Goal: Transaction & Acquisition: Purchase product/service

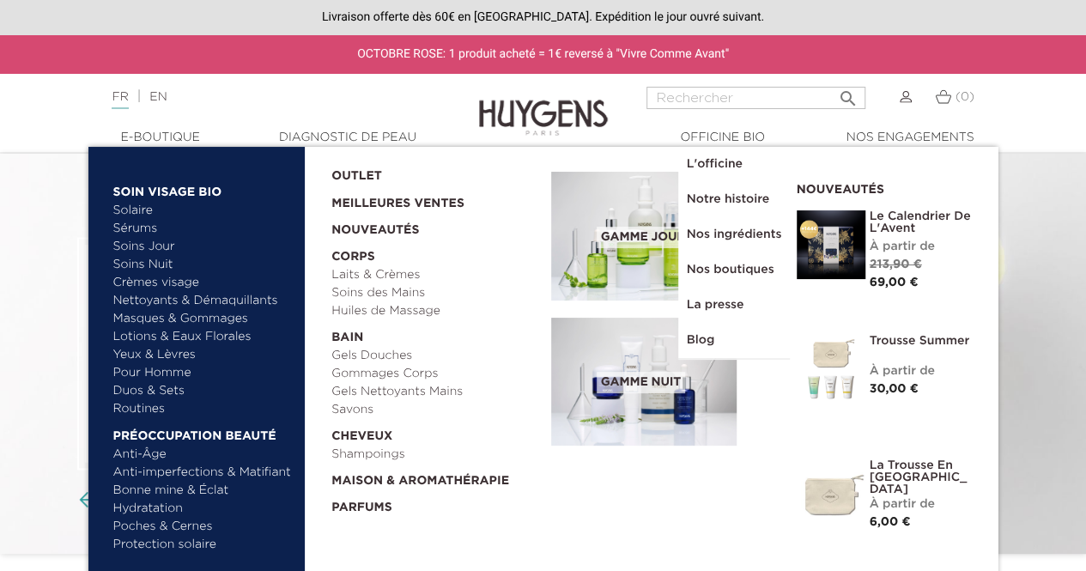
click at [178, 140] on link "  E-Boutique" at bounding box center [161, 138] width 172 height 18
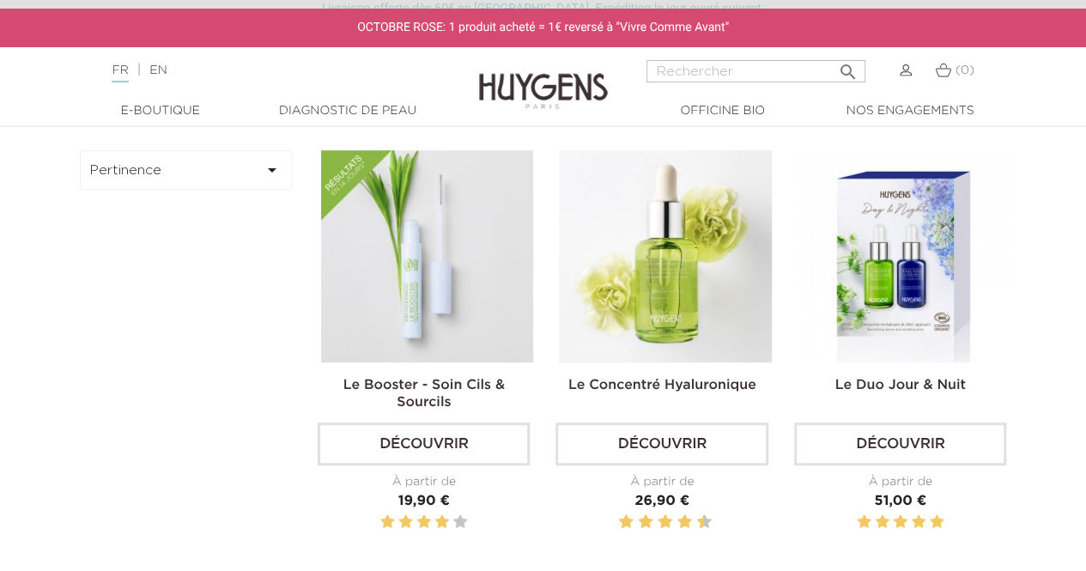
scroll to position [452, 0]
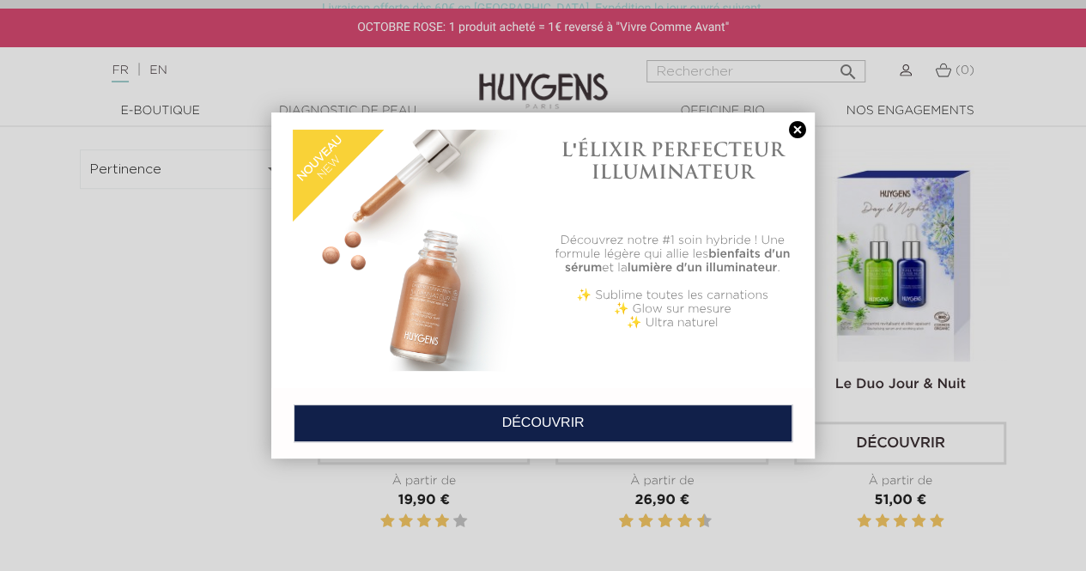
click at [796, 126] on link at bounding box center [797, 130] width 24 height 18
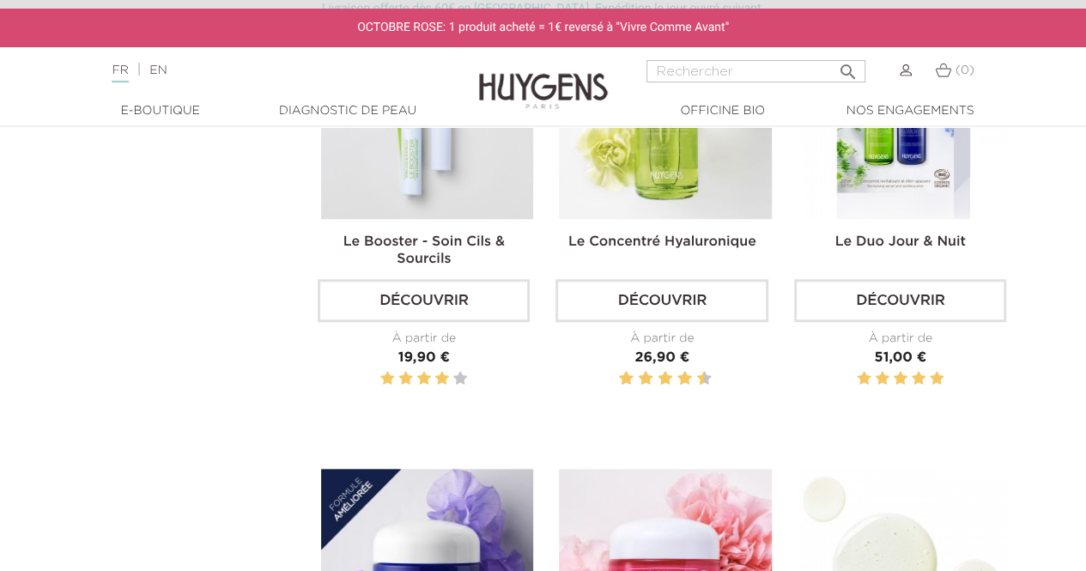
scroll to position [584, 0]
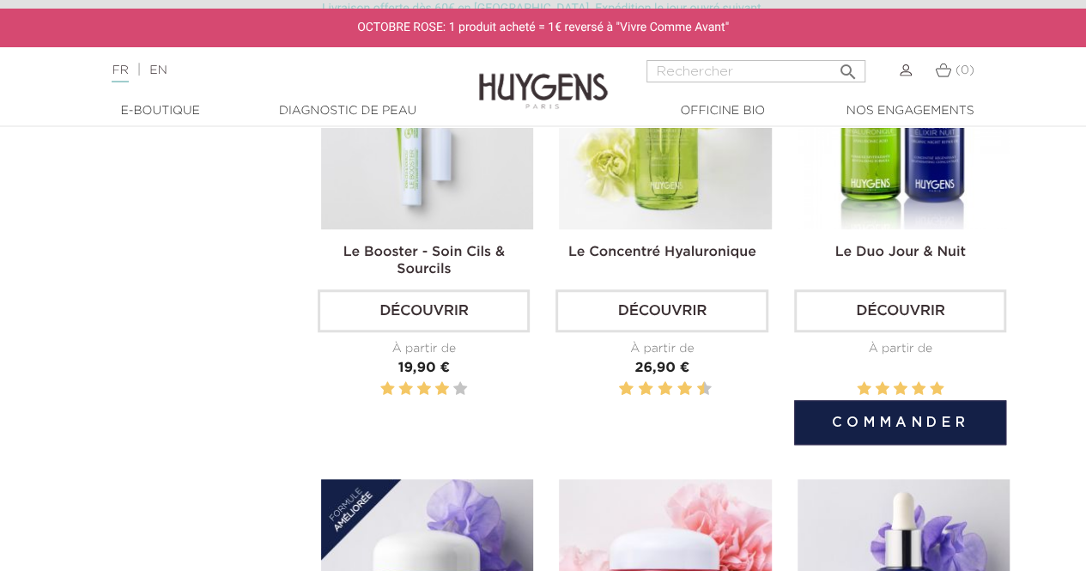
click at [880, 155] on img at bounding box center [903, 123] width 212 height 212
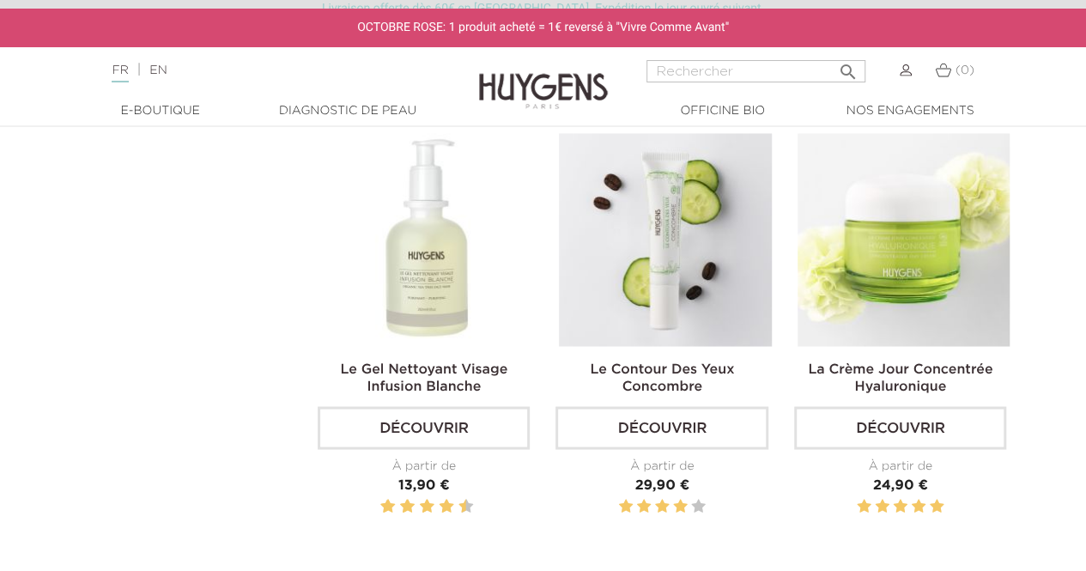
scroll to position [1381, 0]
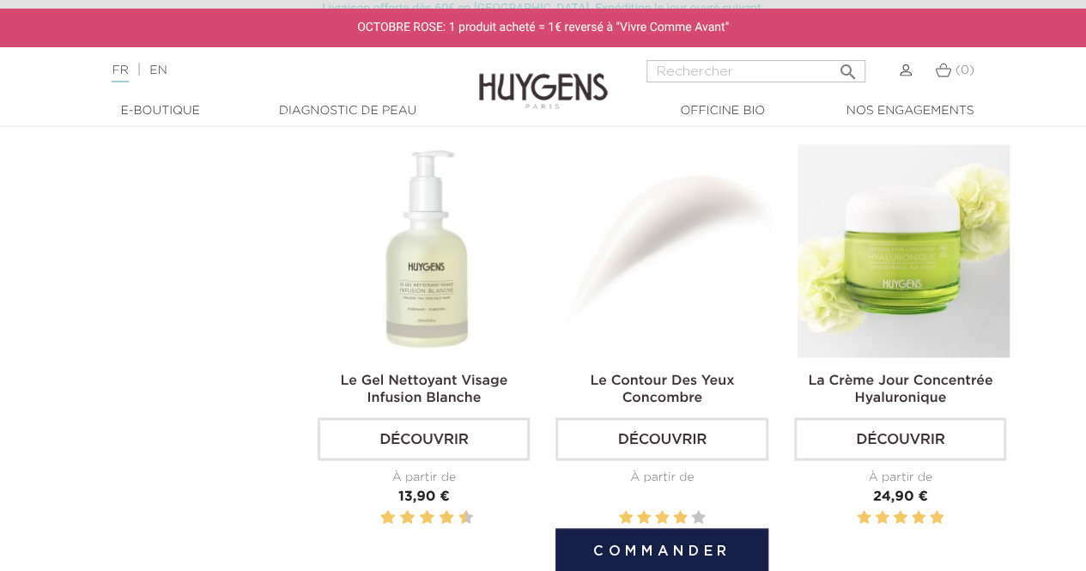
drag, startPoint x: 660, startPoint y: 245, endPoint x: 620, endPoint y: 233, distance: 41.8
click at [620, 233] on img at bounding box center [665, 250] width 212 height 212
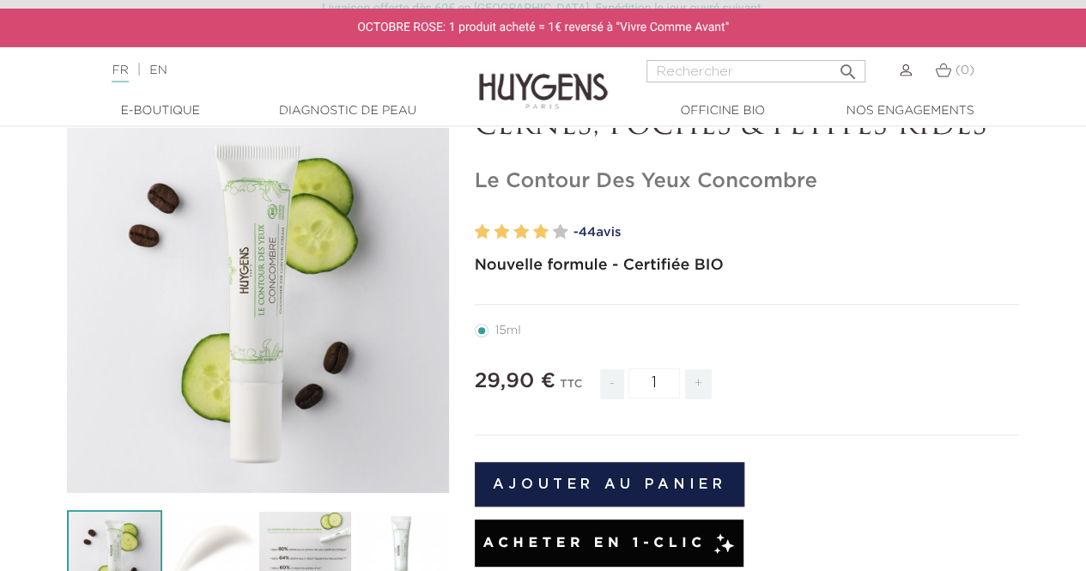
scroll to position [166, 0]
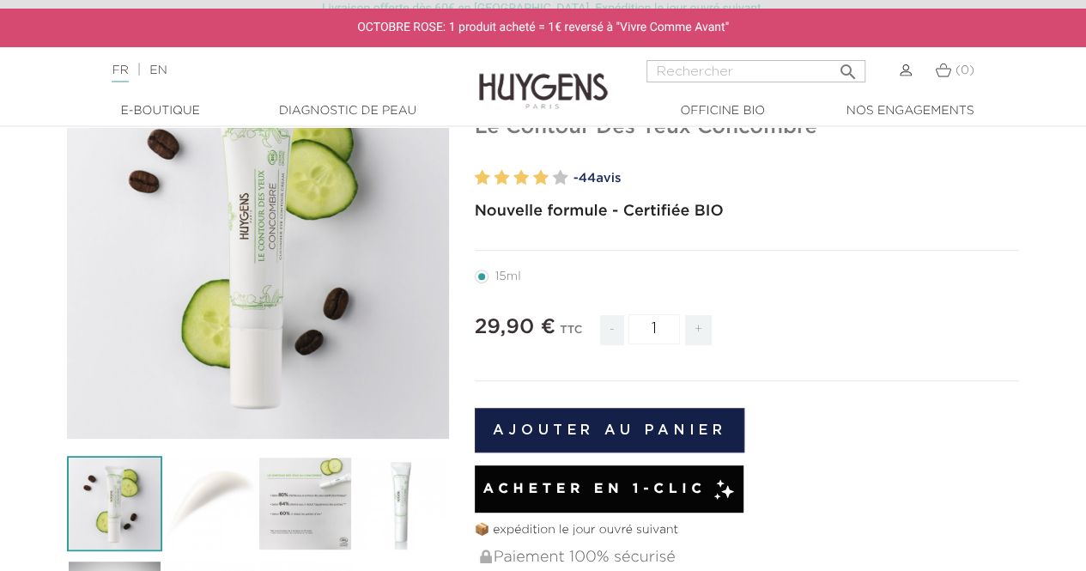
click at [228, 507] on img at bounding box center [209, 503] width 95 height 95
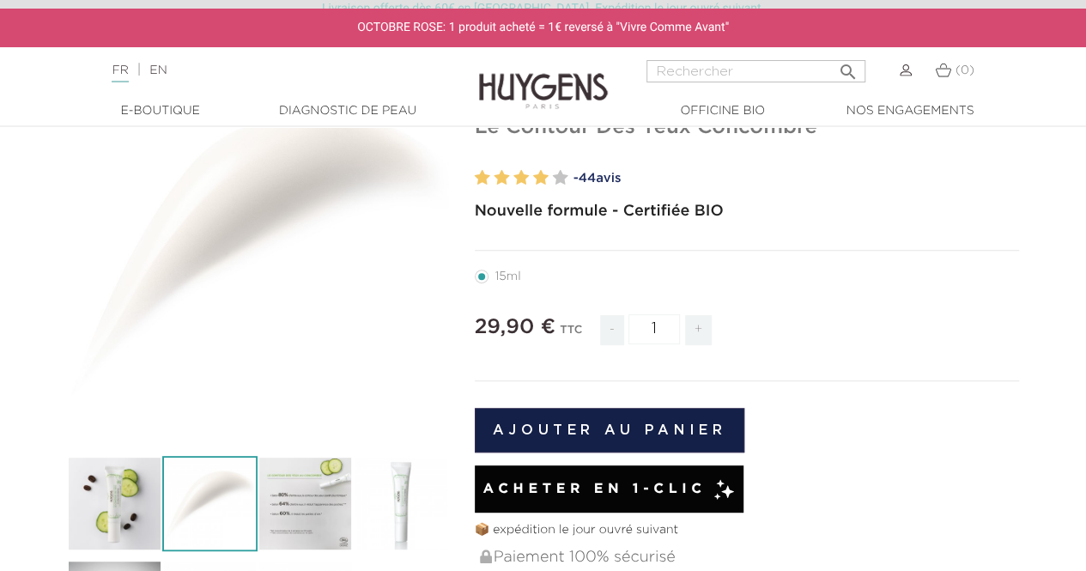
click at [319, 511] on img at bounding box center [304, 503] width 95 height 95
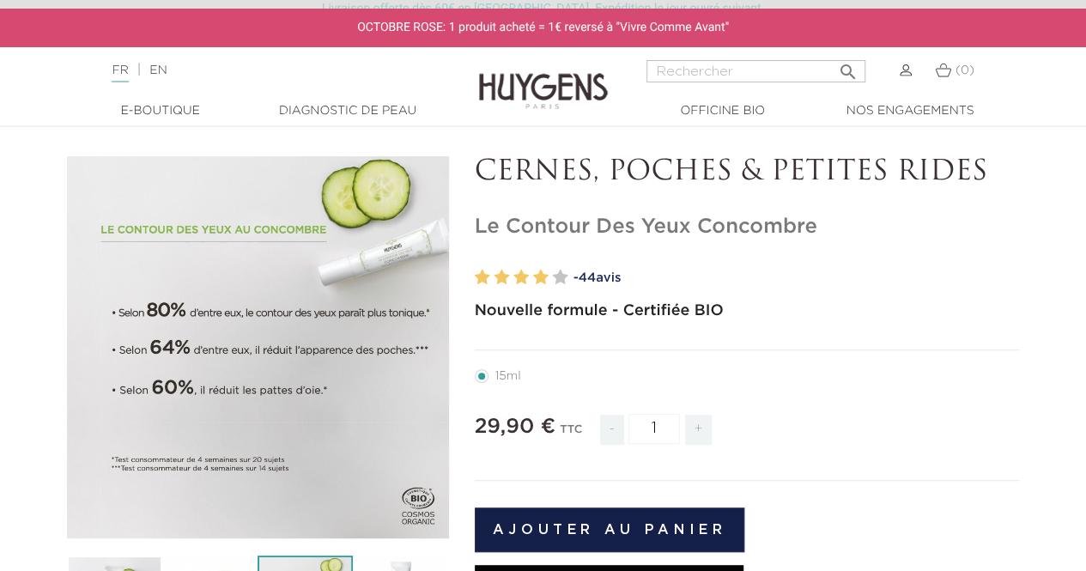
scroll to position [70, 0]
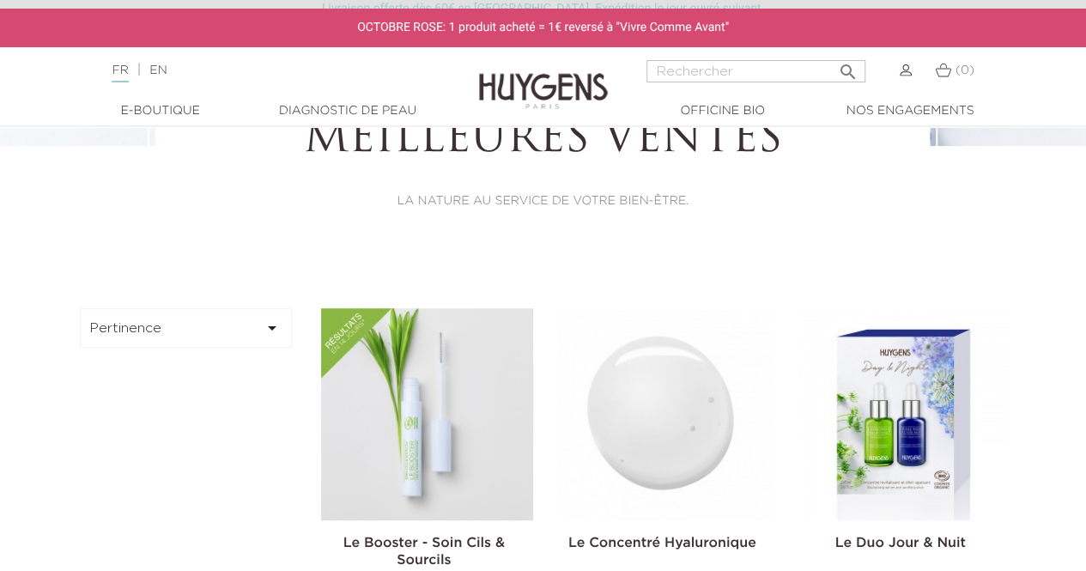
scroll to position [497, 0]
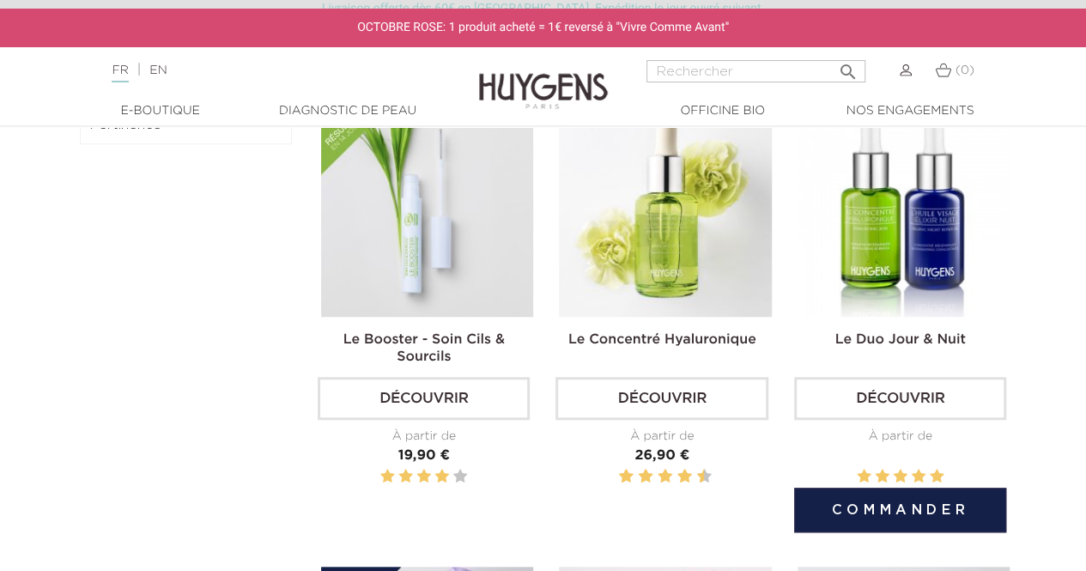
click at [898, 256] on img at bounding box center [903, 211] width 212 height 212
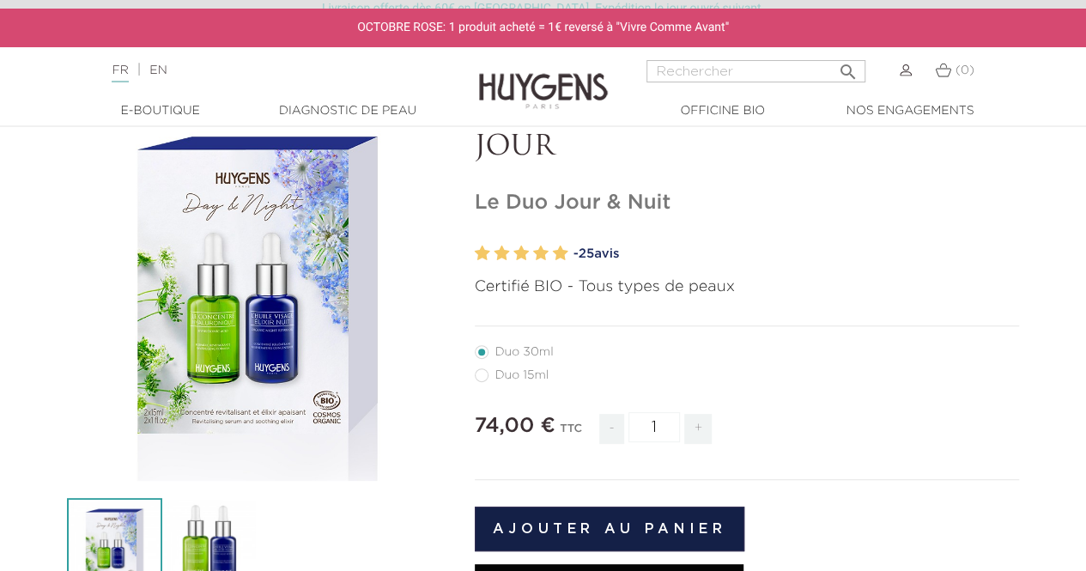
scroll to position [124, 0]
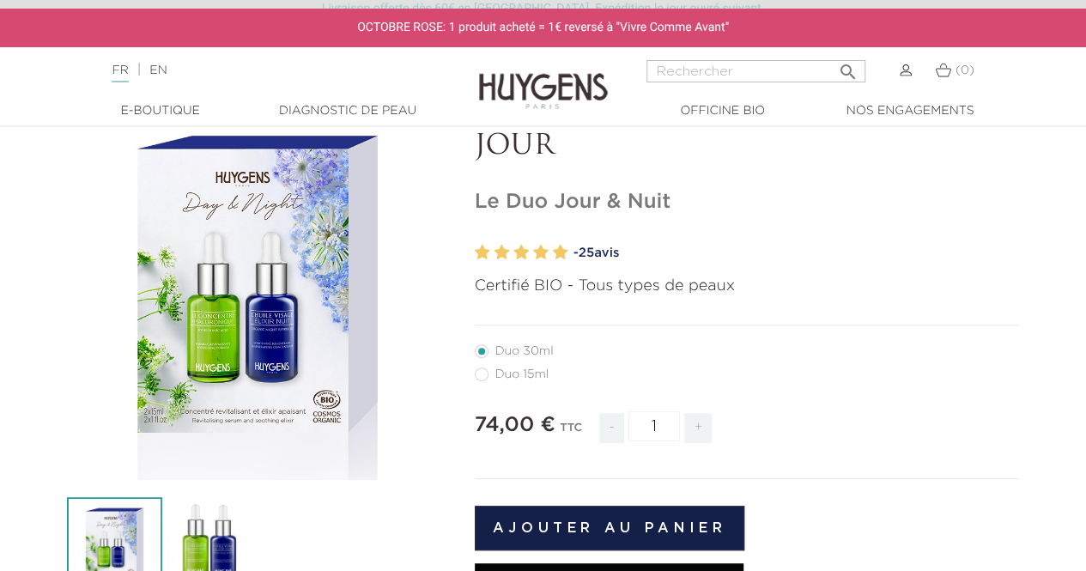
click at [484, 378] on label41"] "Duo 15ml" at bounding box center [522, 374] width 95 height 14
radio input "true"
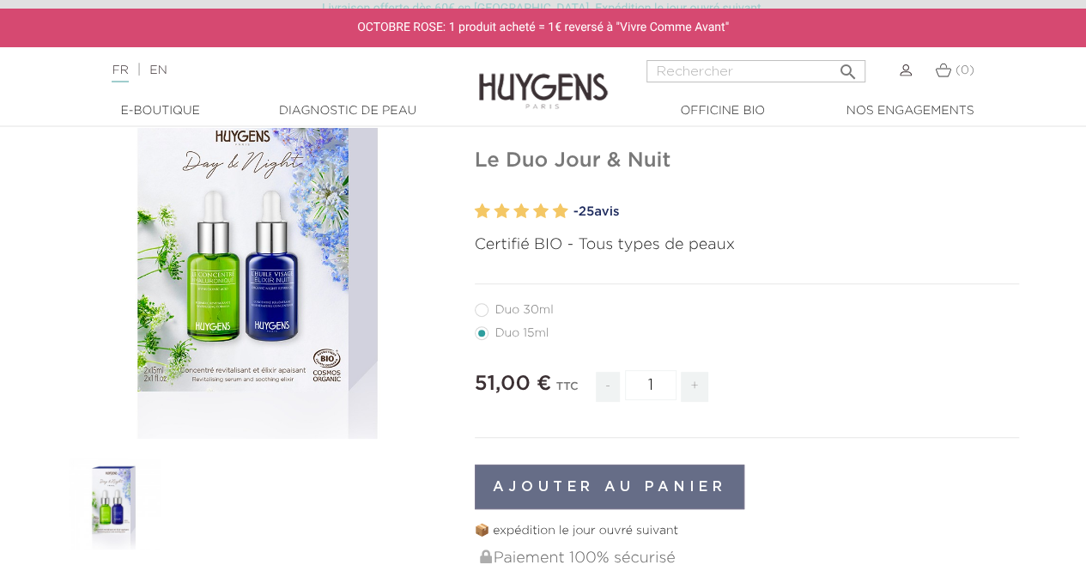
scroll to position [160, 0]
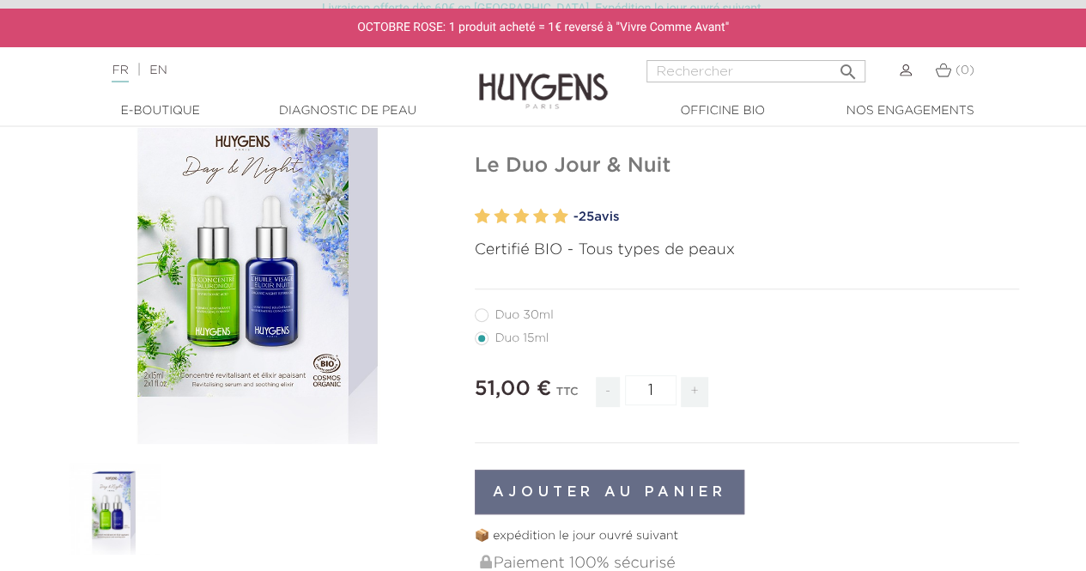
click at [908, 64] on link at bounding box center [905, 71] width 12 height 14
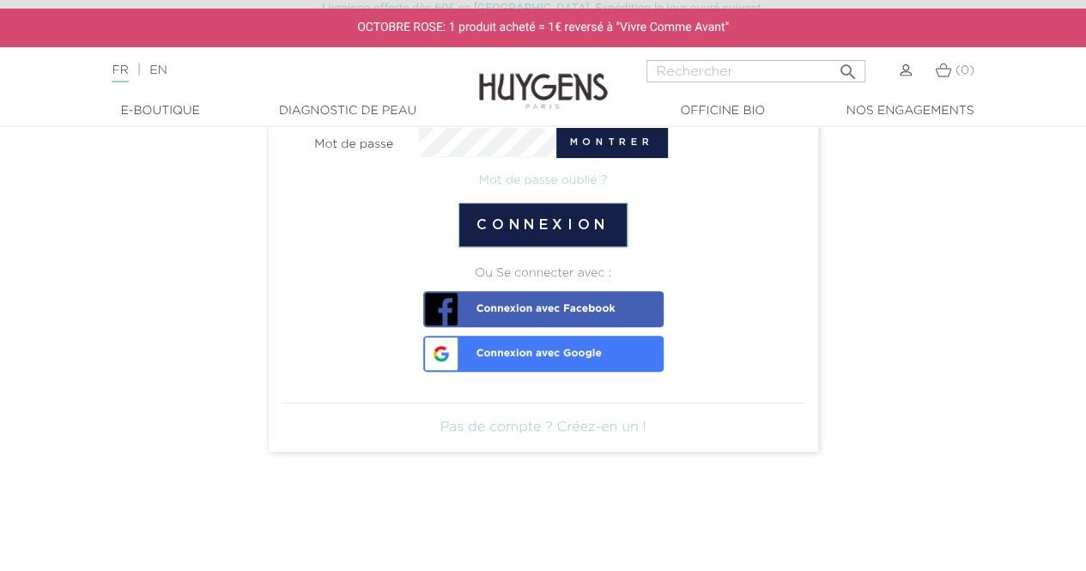
scroll to position [269, 0]
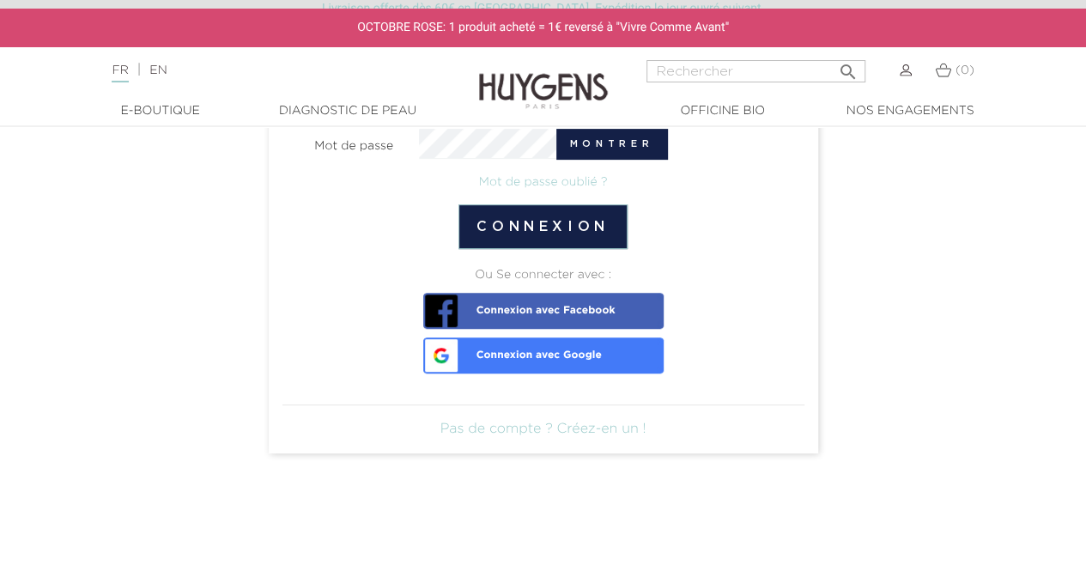
click at [551, 431] on link "Pas de compte ? Créez-en un !" at bounding box center [543, 429] width 206 height 14
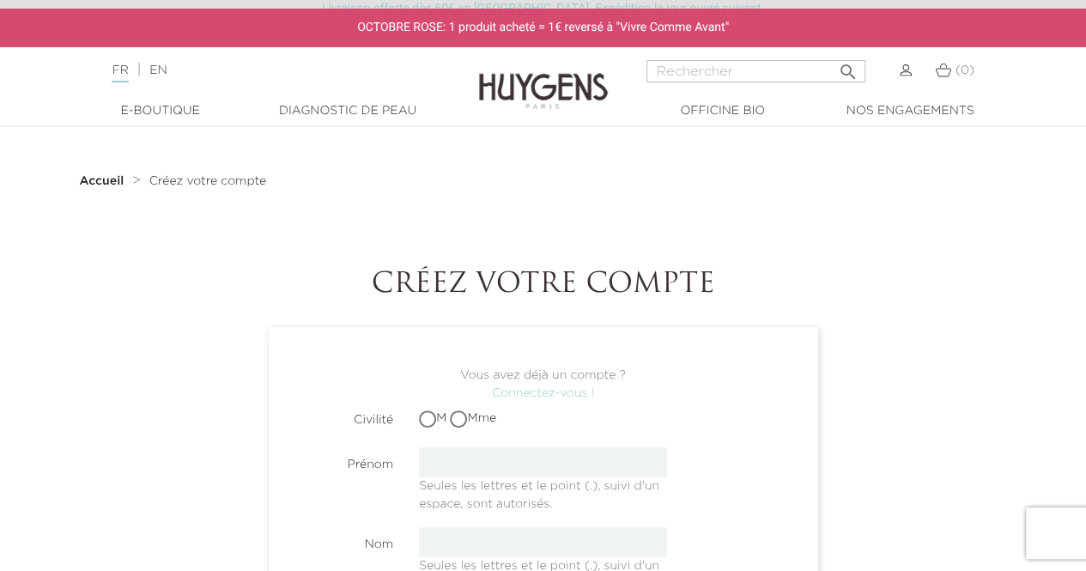
scroll to position [155, 0]
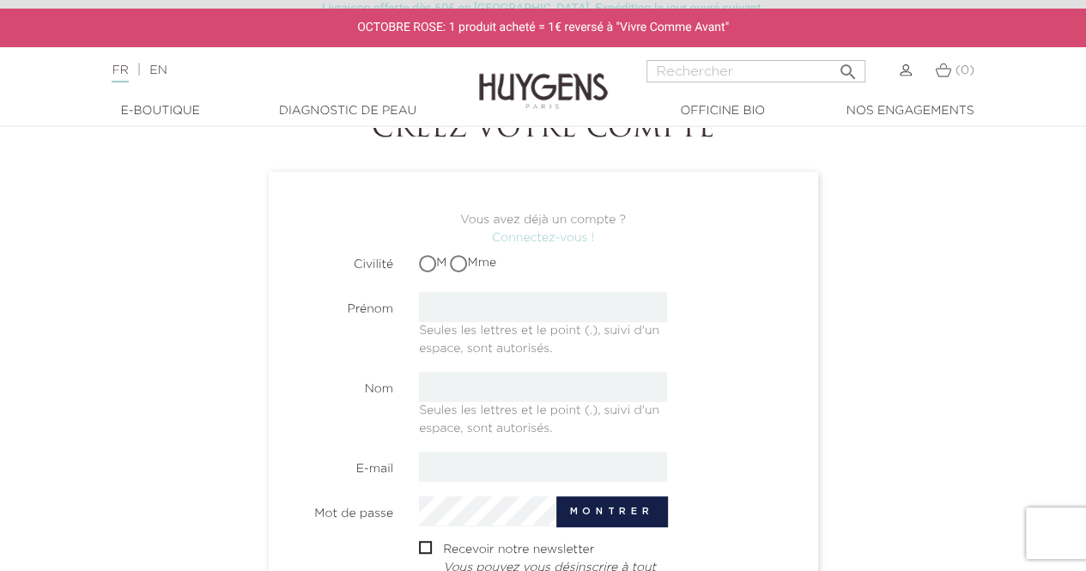
click at [428, 263] on input "M" at bounding box center [428, 262] width 11 height 11
radio input "true"
click at [431, 299] on input "text" at bounding box center [543, 307] width 248 height 30
type input "Ambroise"
click at [453, 397] on span "Seules les lettres et le point (.), suivi d'un espace, sont autorisés." at bounding box center [539, 415] width 240 height 37
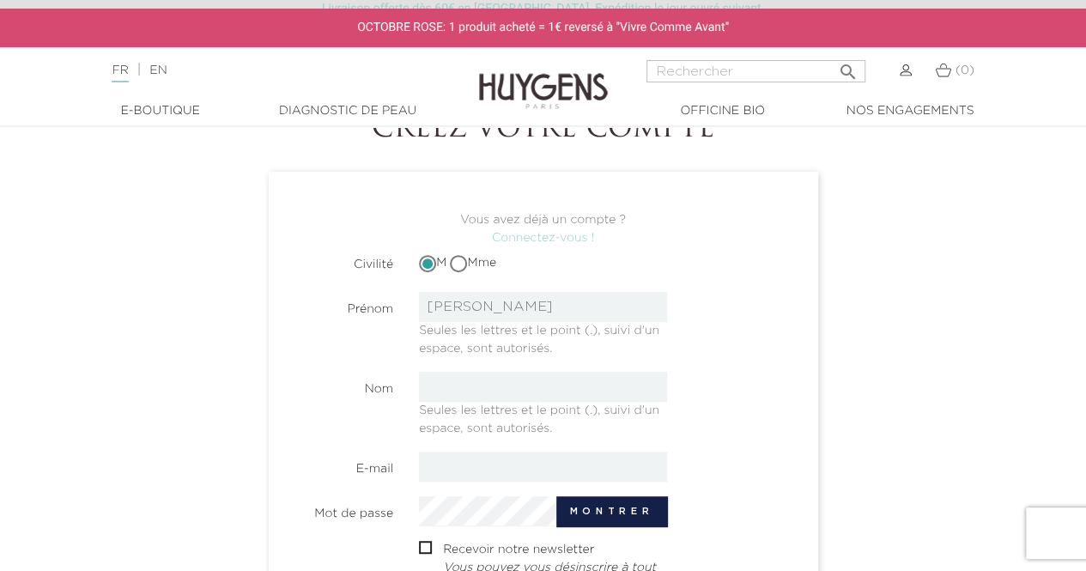
click at [472, 388] on input "text" at bounding box center [543, 387] width 248 height 30
type input "Tavernier"
click at [471, 456] on input "email" at bounding box center [543, 466] width 248 height 30
type input "ambroise.tav@gmail.com"
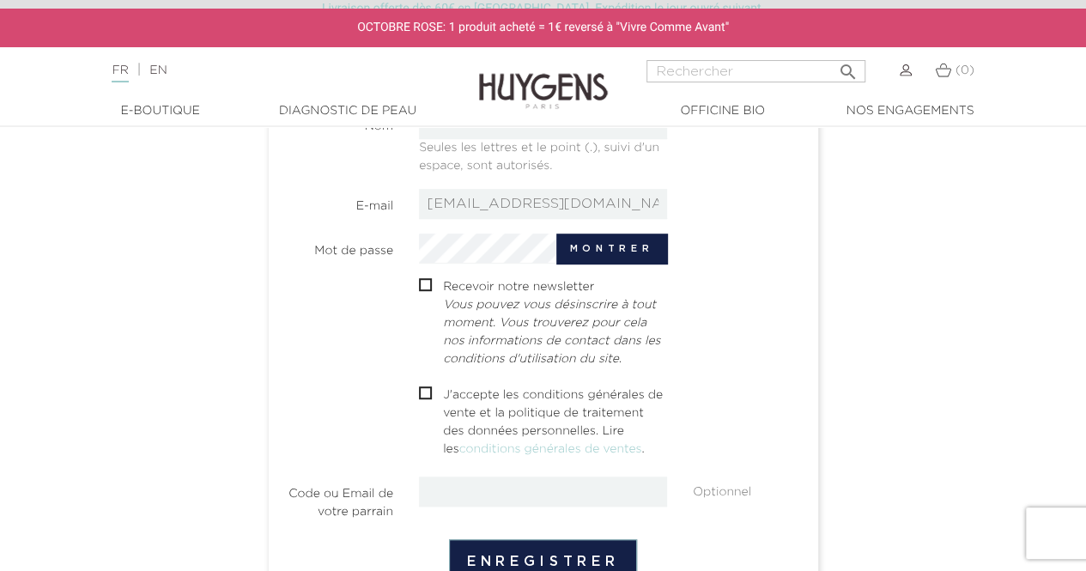
scroll to position [457, 0]
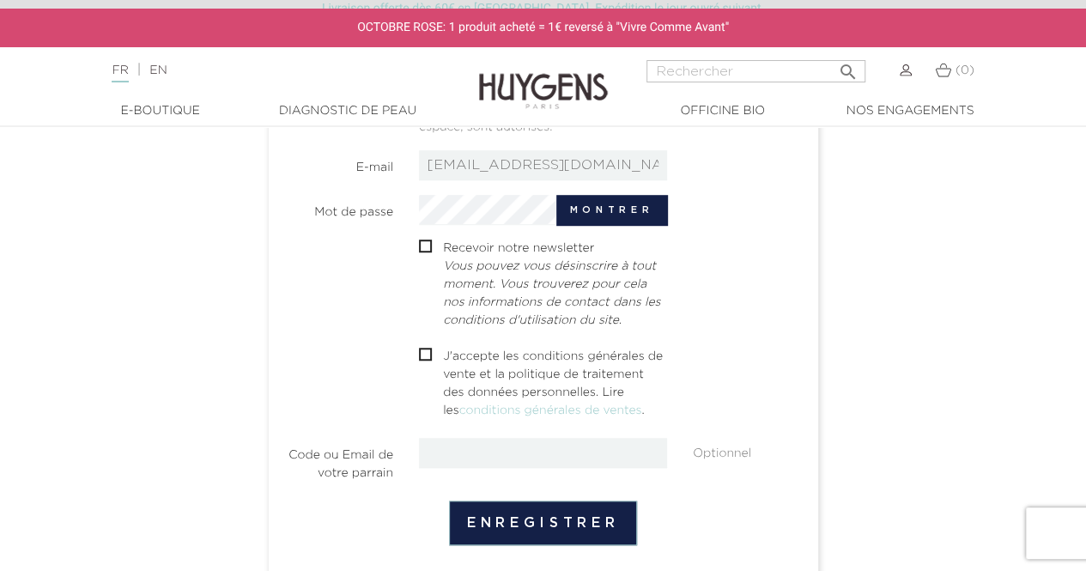
click at [424, 358] on input "checkbox" at bounding box center [424, 356] width 11 height 11
checkbox input "true"
click at [481, 510] on button "Enregistrer" at bounding box center [543, 522] width 188 height 45
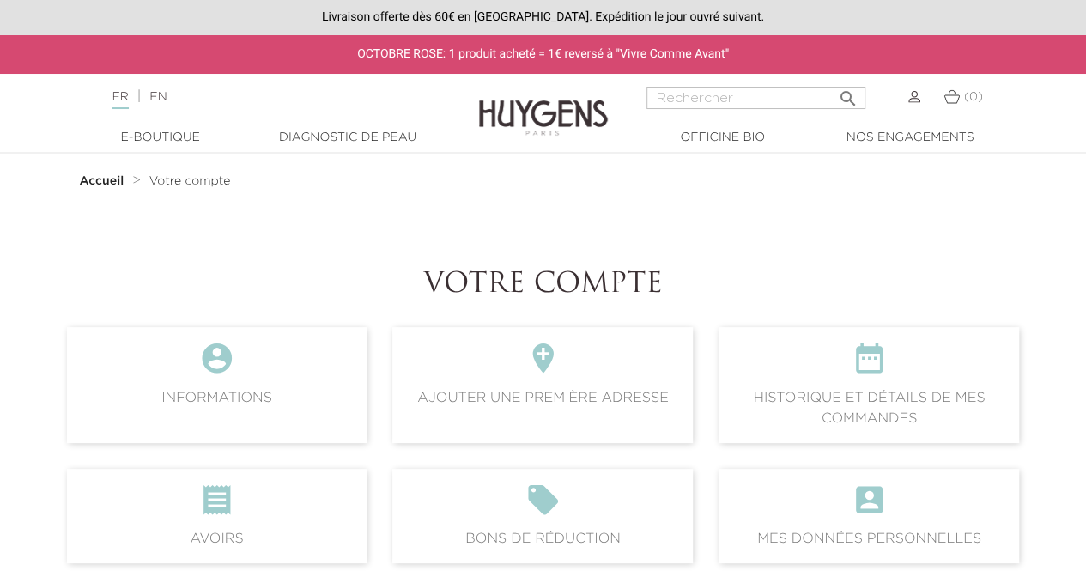
click at [522, 245] on section "Accueil Votre compte Votre compte  Informations  Ajouter une première adresse…" at bounding box center [543, 534] width 978 height 760
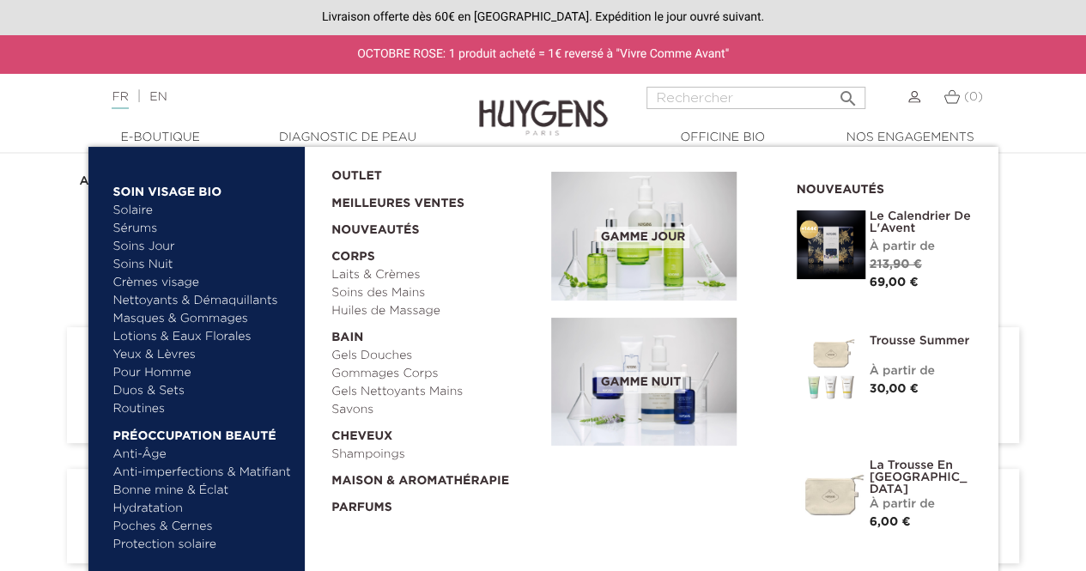
click at [162, 131] on link "  E-Boutique" at bounding box center [161, 138] width 172 height 18
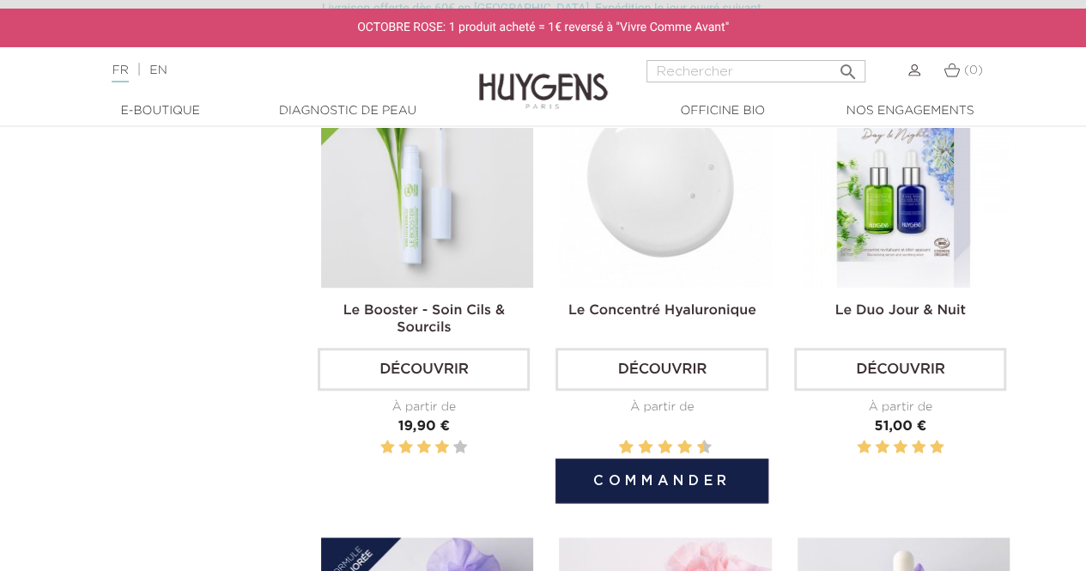
scroll to position [525, 0]
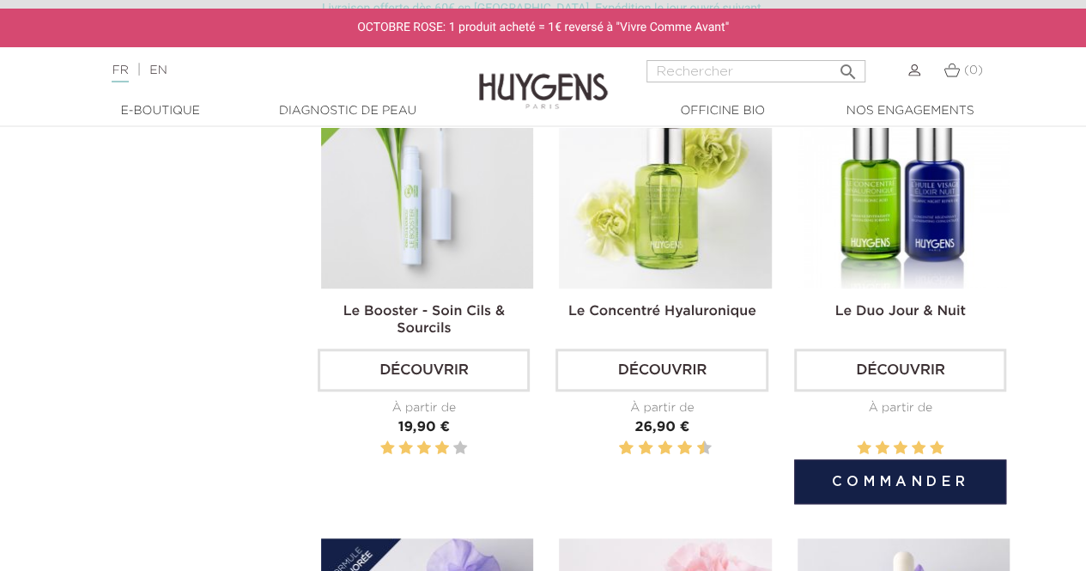
click at [931, 217] on img at bounding box center [903, 182] width 212 height 212
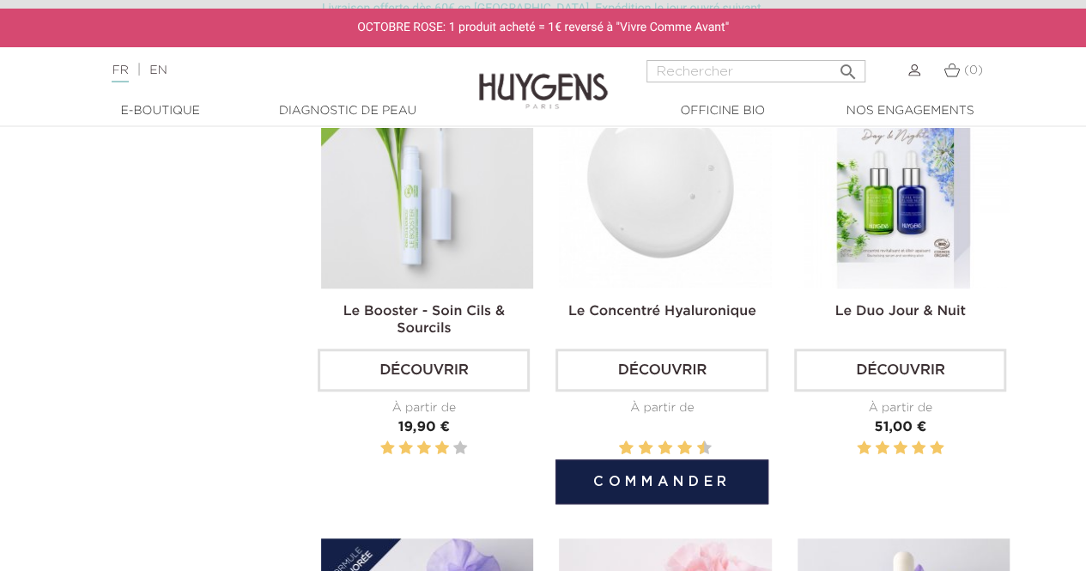
scroll to position [638, 0]
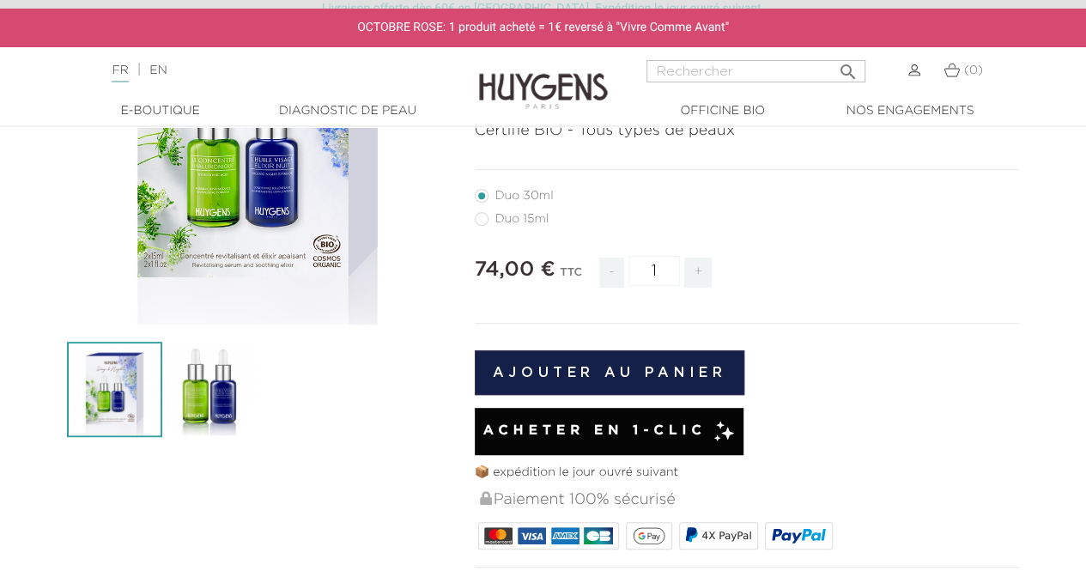
scroll to position [328, 0]
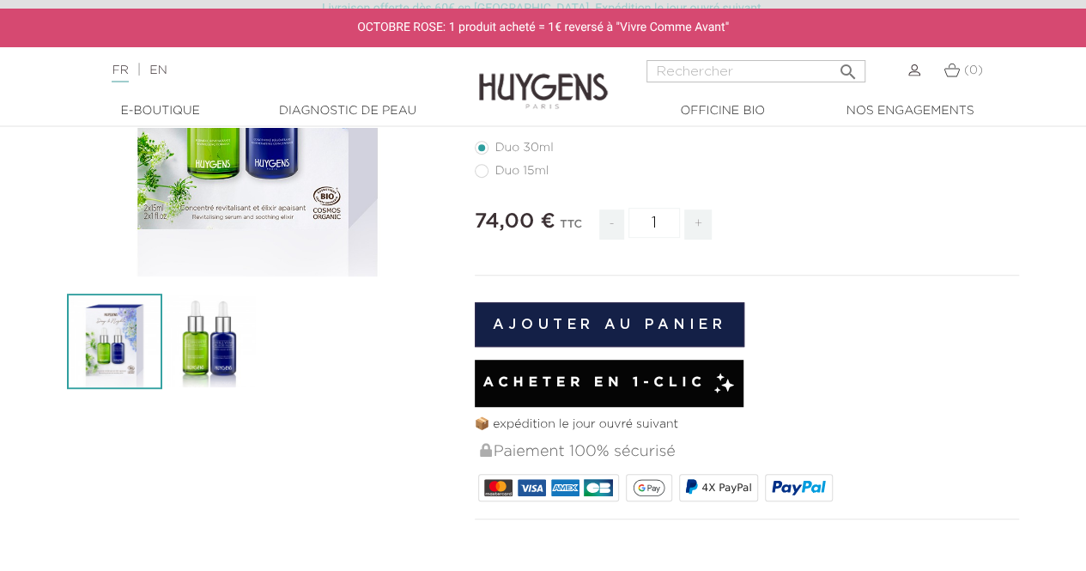
click at [483, 167] on label41"] "Duo 15ml" at bounding box center [522, 171] width 95 height 14
radio input "true"
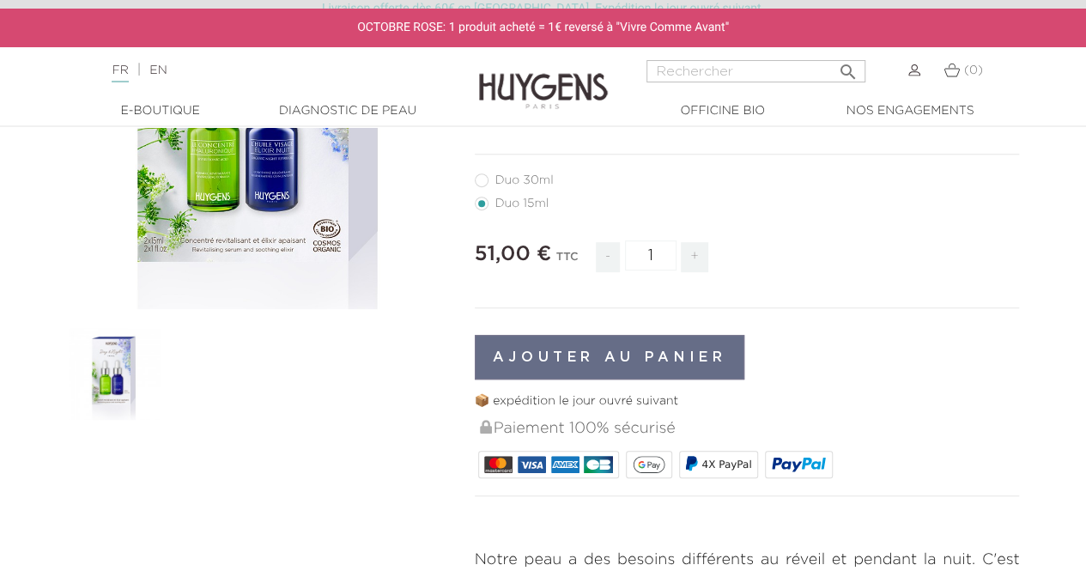
scroll to position [264, 0]
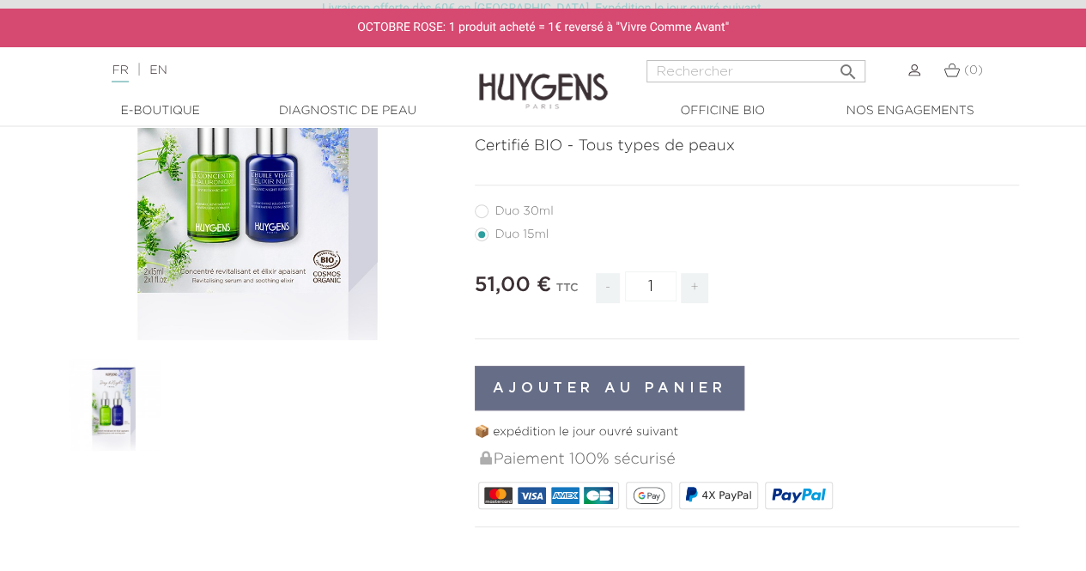
click at [481, 213] on label40"] "Duo 30ml" at bounding box center [525, 211] width 100 height 14
radio input "true"
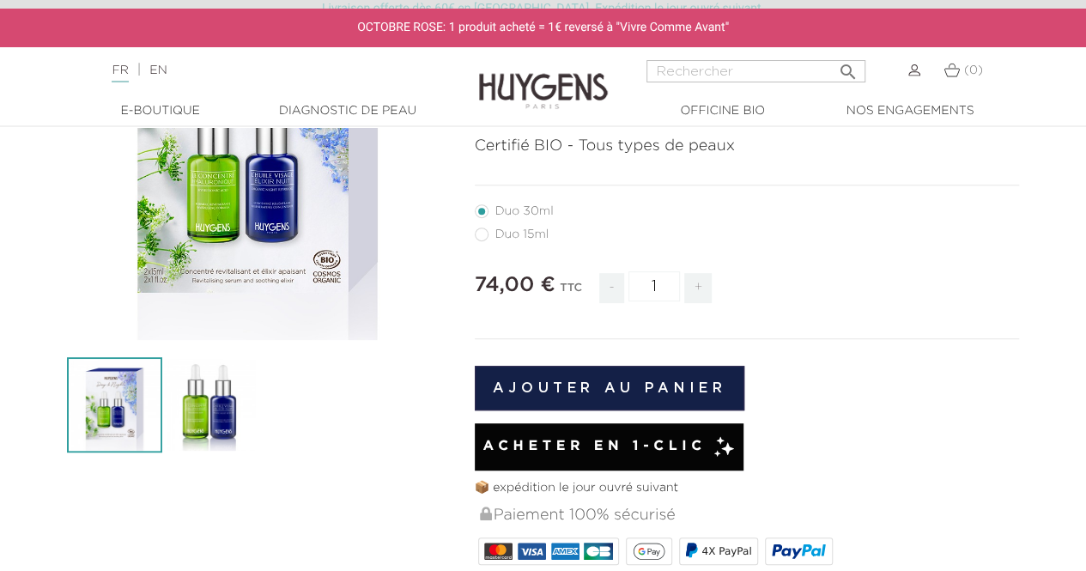
radio input "true"
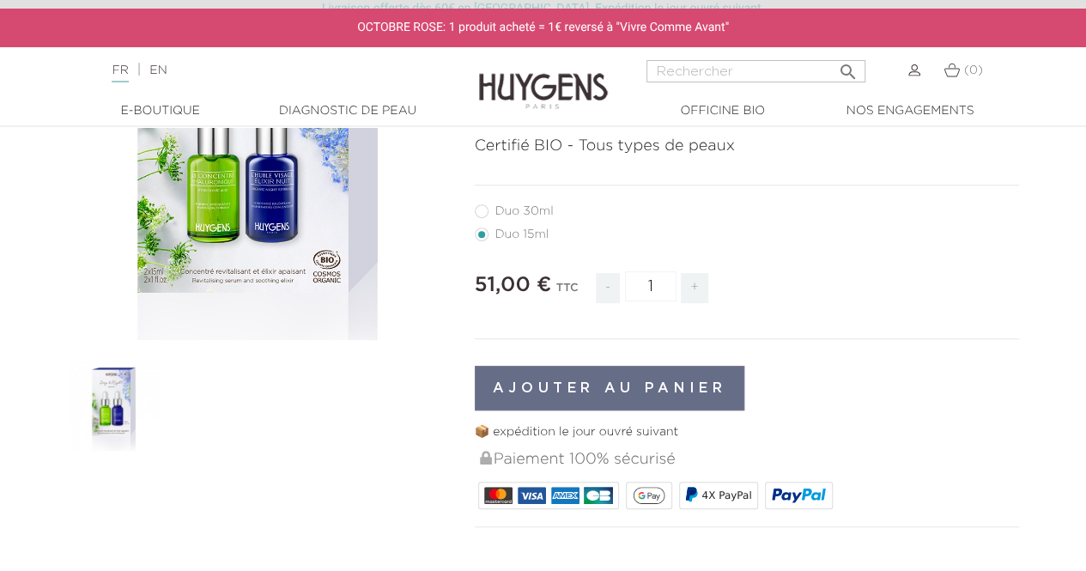
radio input "true"
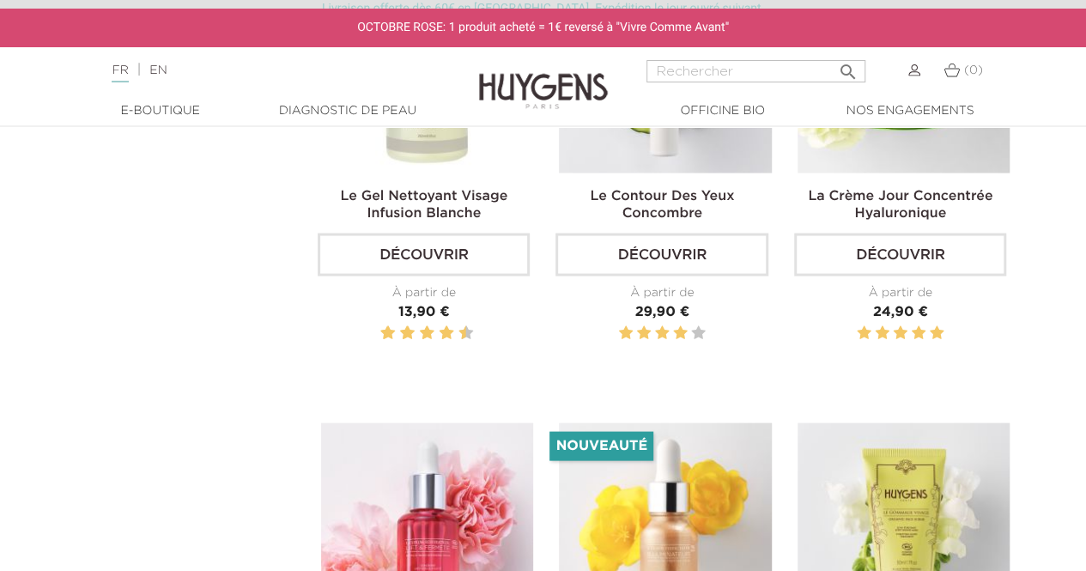
scroll to position [1487, 0]
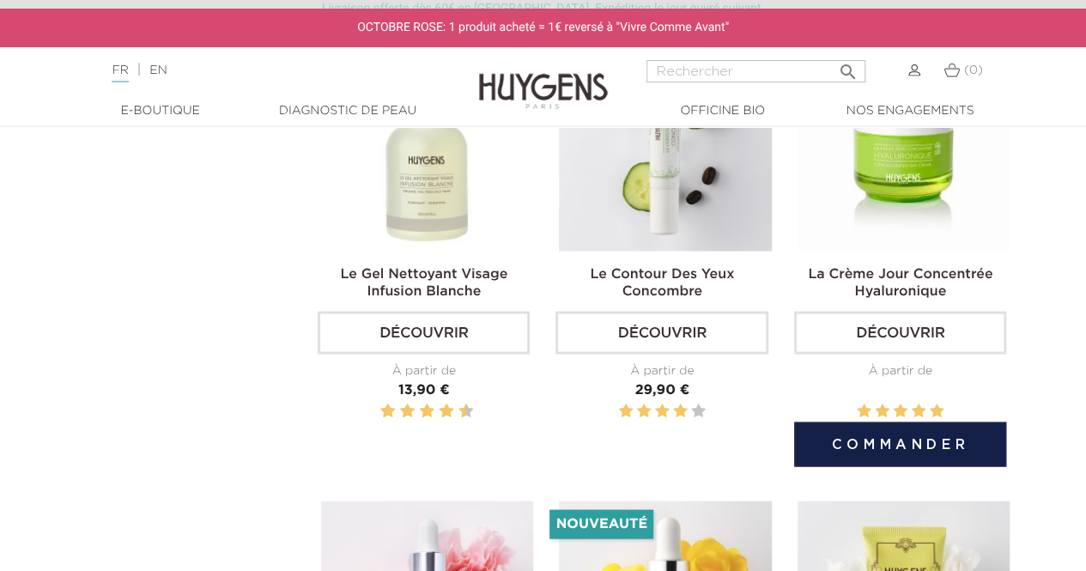
click at [832, 212] on img at bounding box center [903, 144] width 212 height 212
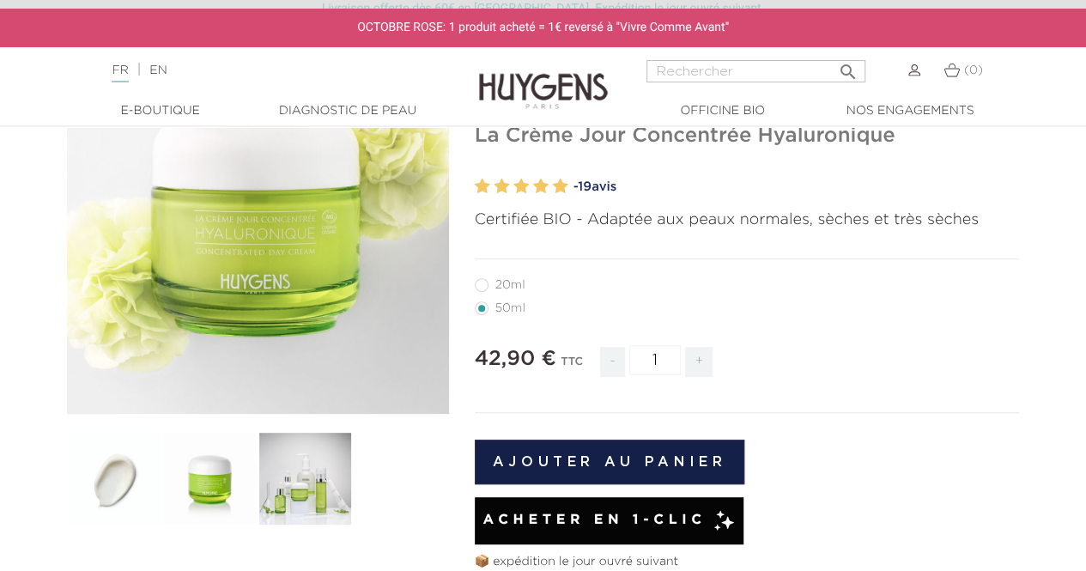
scroll to position [248, 0]
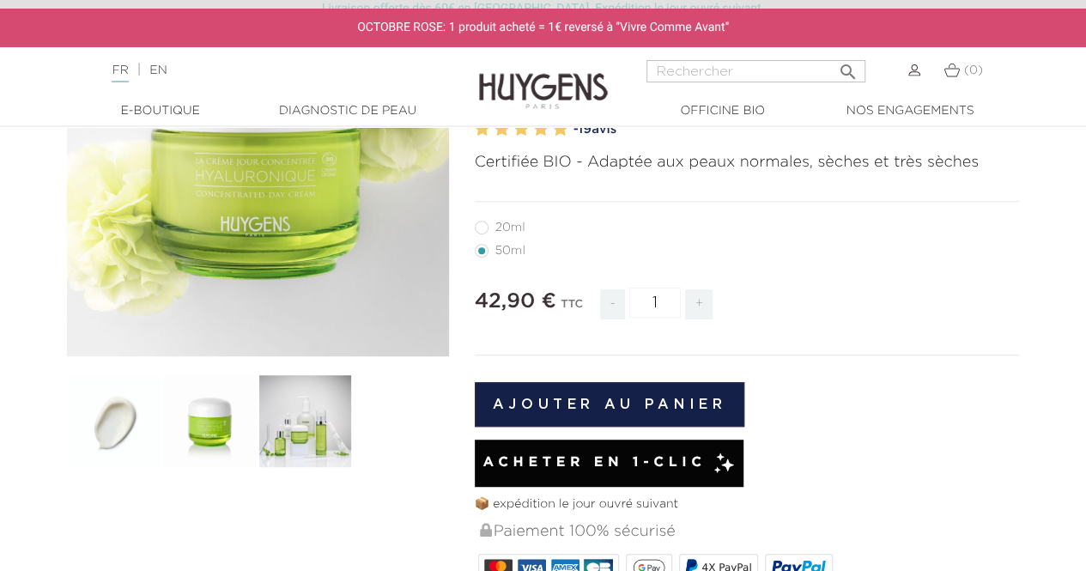
click at [485, 231] on label27"] "20ml" at bounding box center [510, 228] width 71 height 14
radio input "true"
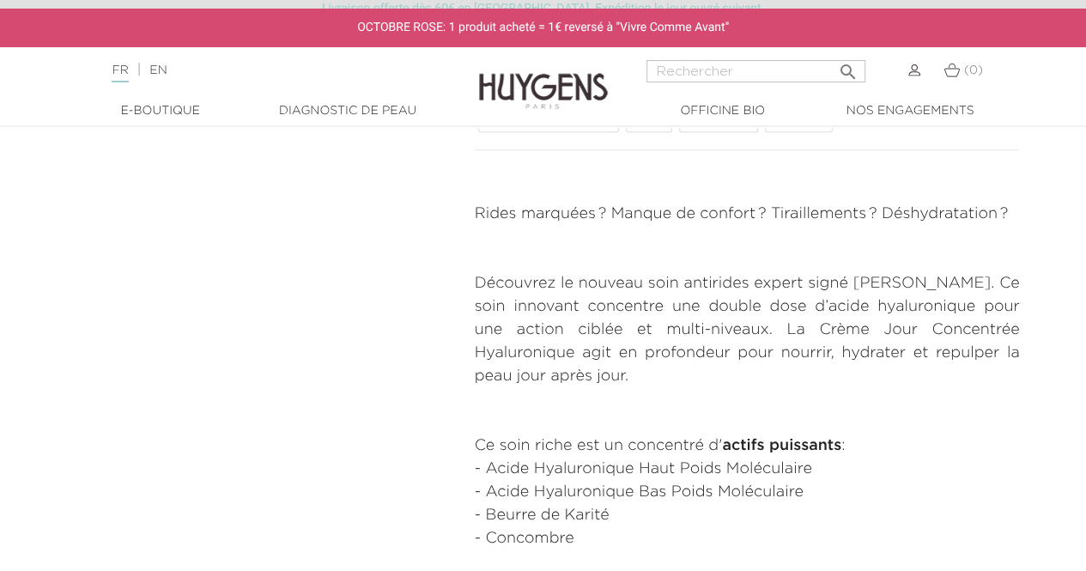
scroll to position [700, 0]
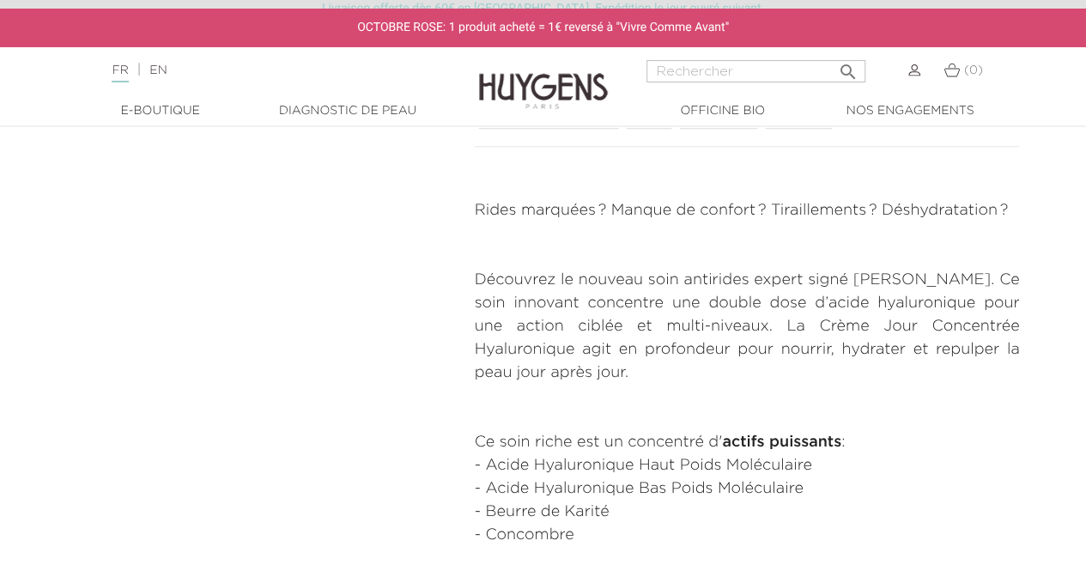
radio input "true"
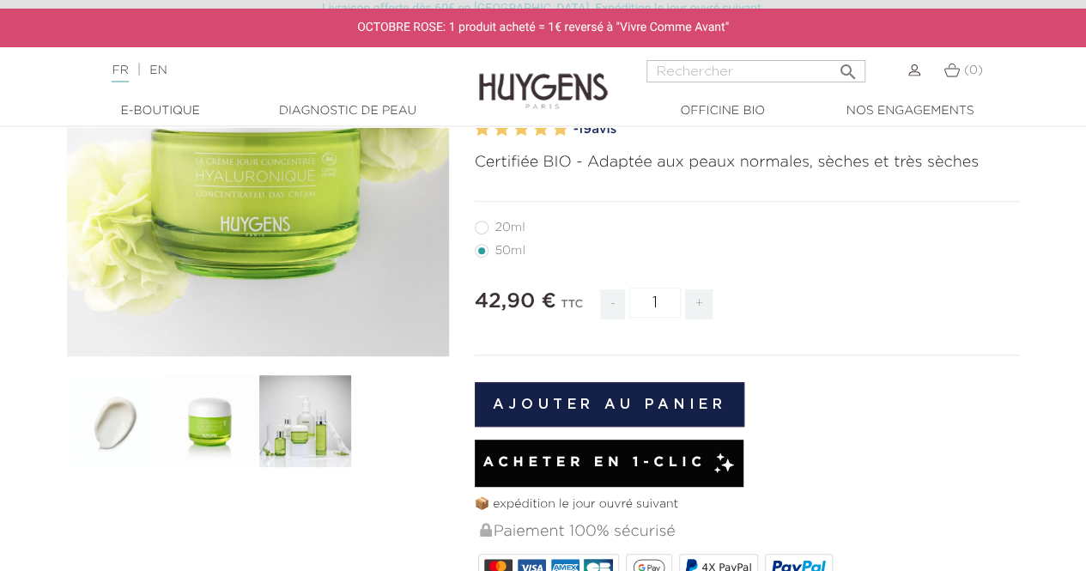
radio input "true"
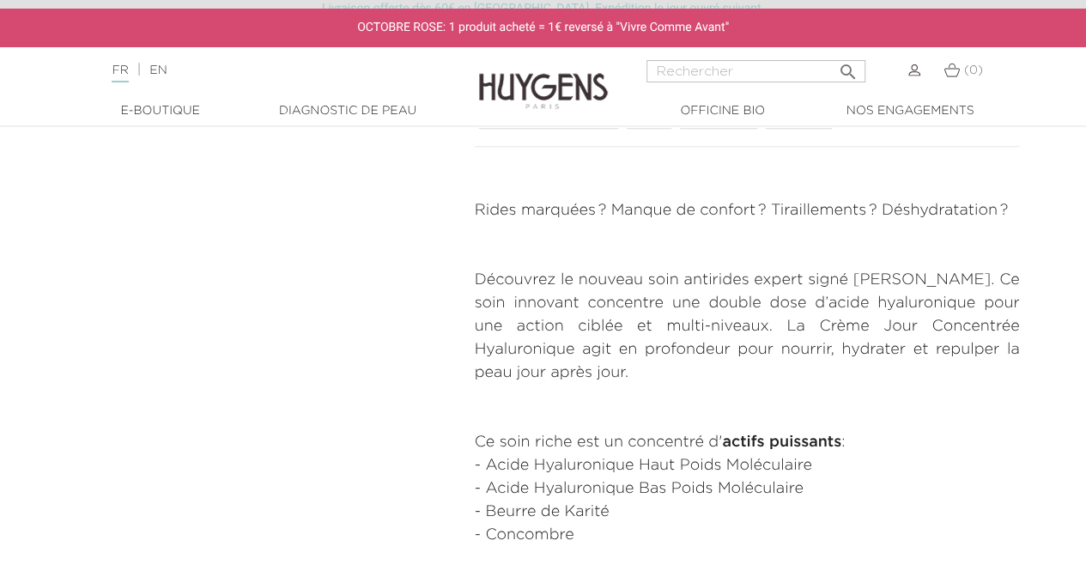
radio input "true"
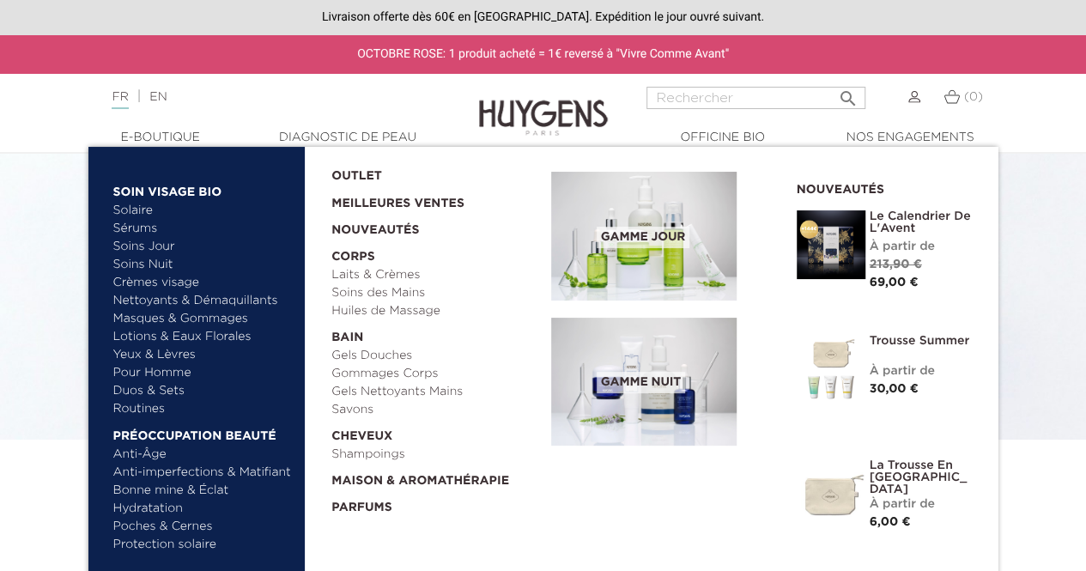
click at [402, 275] on link "Laits & Crèmes" at bounding box center [435, 275] width 208 height 18
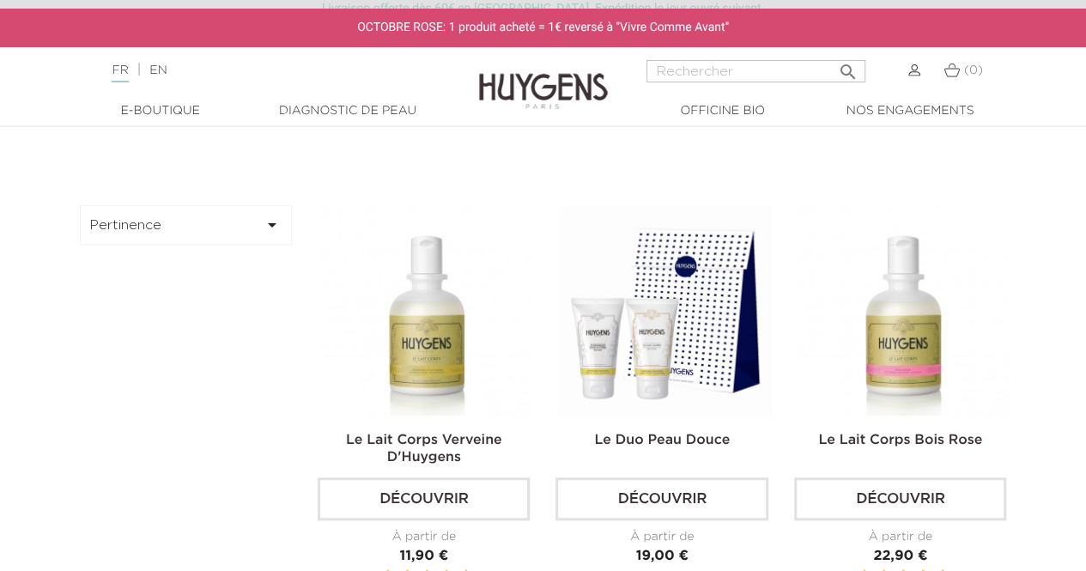
scroll to position [435, 0]
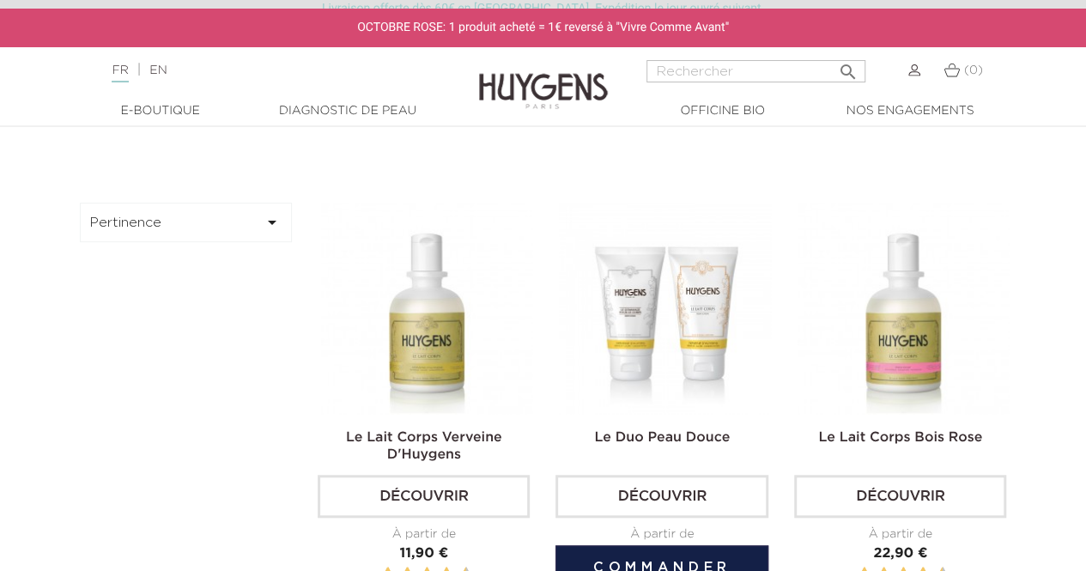
click at [620, 366] on img at bounding box center [665, 309] width 212 height 212
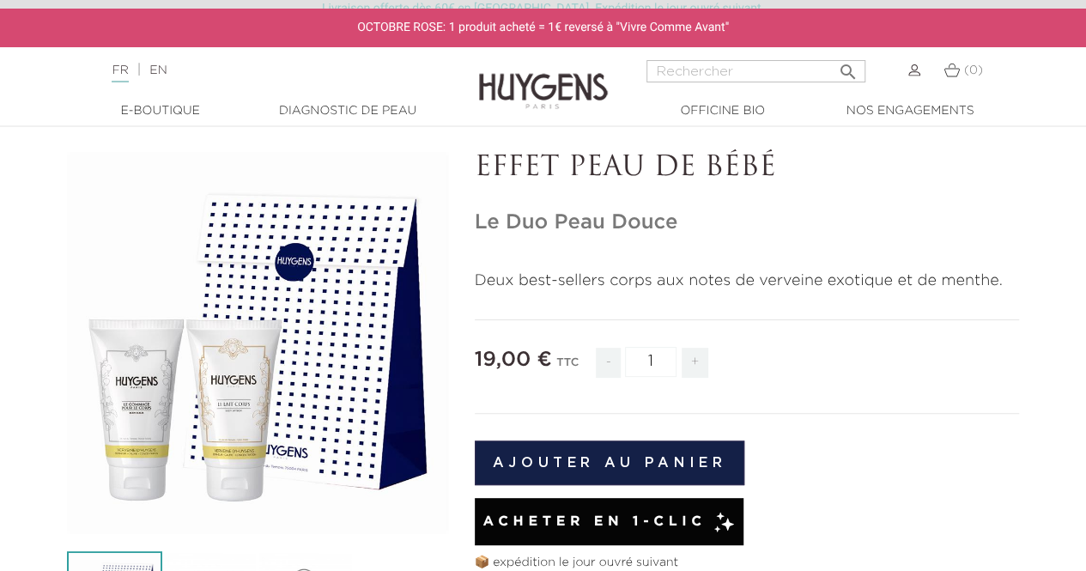
scroll to position [70, 0]
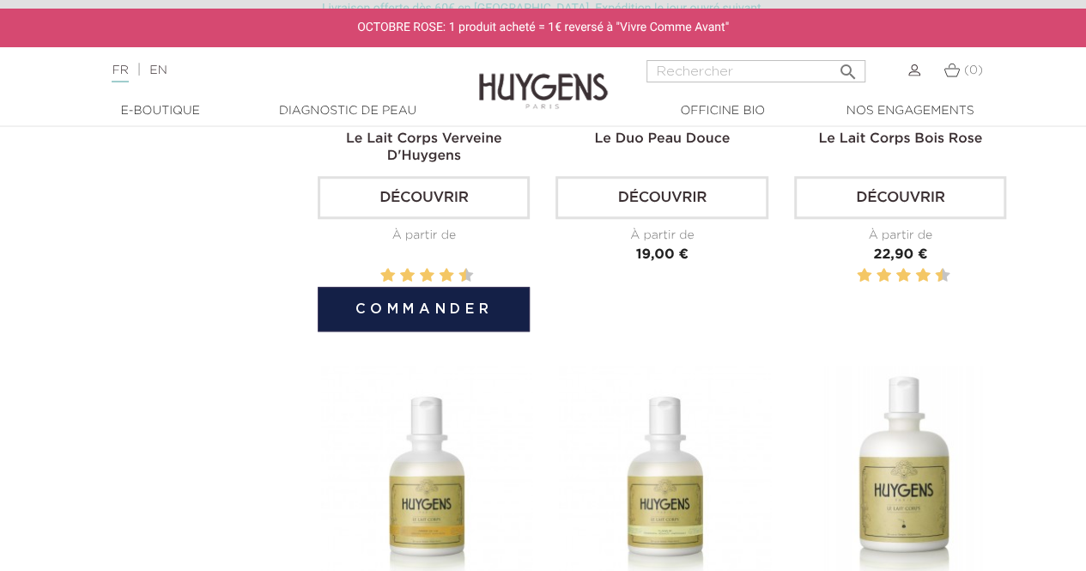
scroll to position [650, 0]
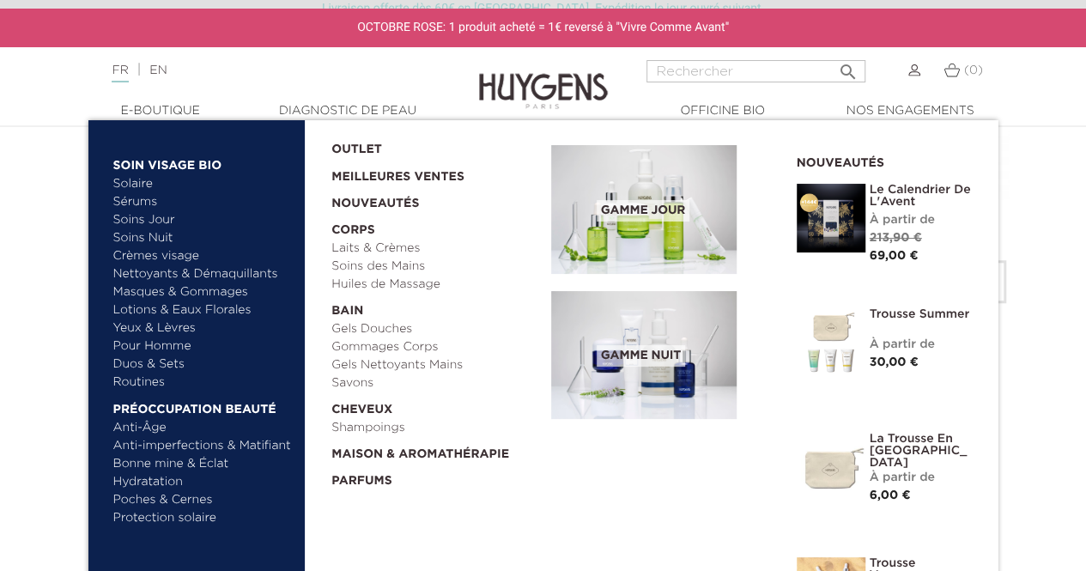
click at [166, 108] on link "  E-Boutique" at bounding box center [161, 111] width 172 height 18
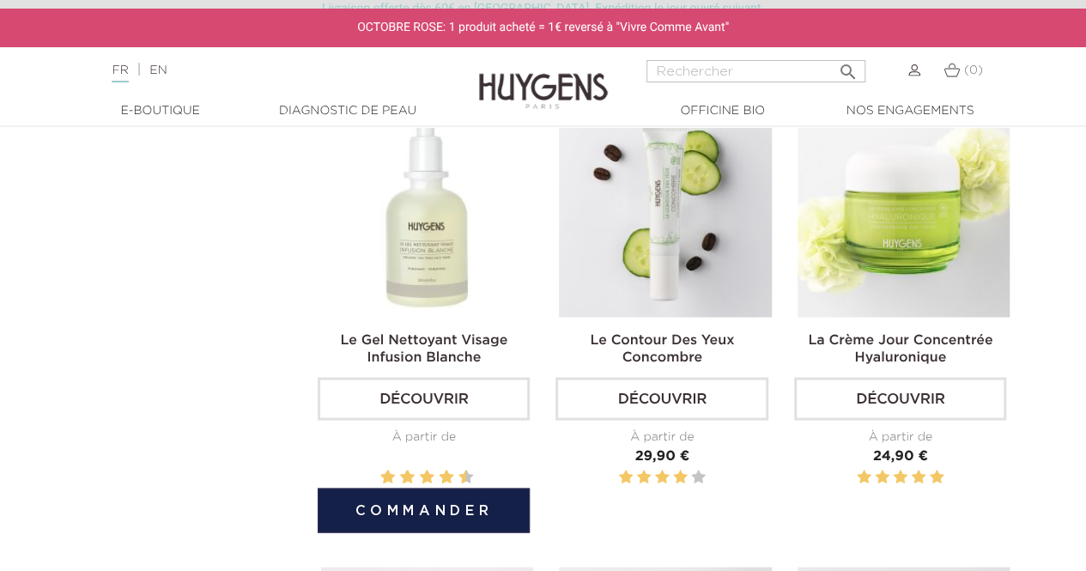
scroll to position [1420, 0]
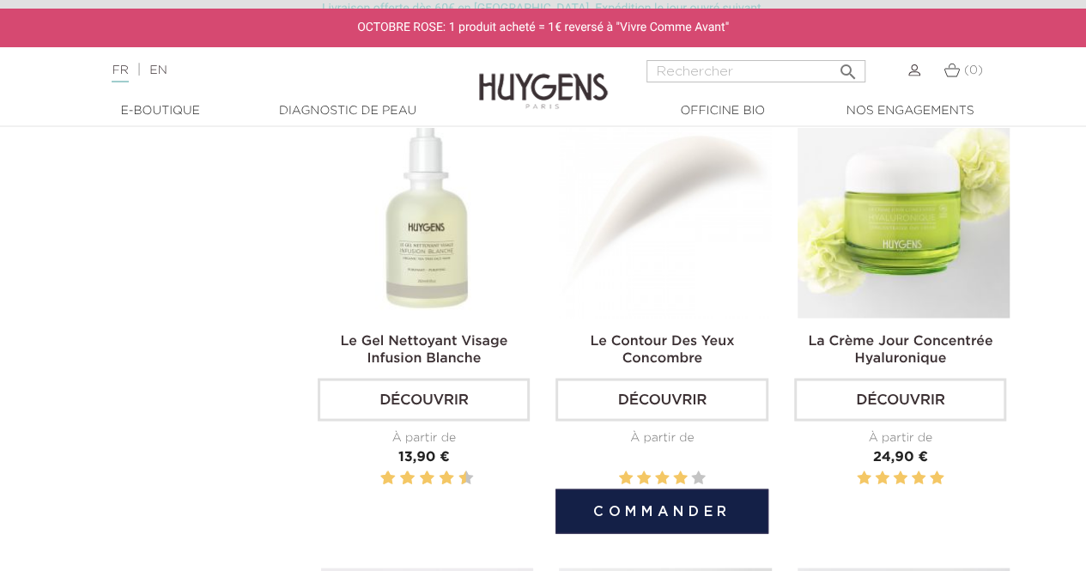
click at [574, 511] on button "Commander" at bounding box center [661, 510] width 212 height 45
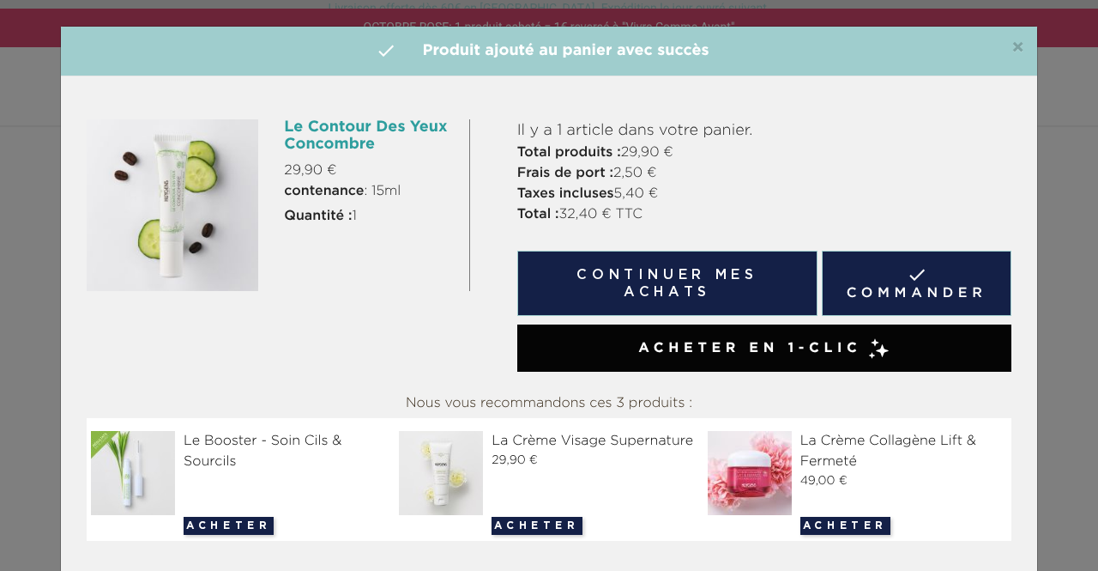
click at [1012, 51] on span "×" at bounding box center [1018, 48] width 13 height 21
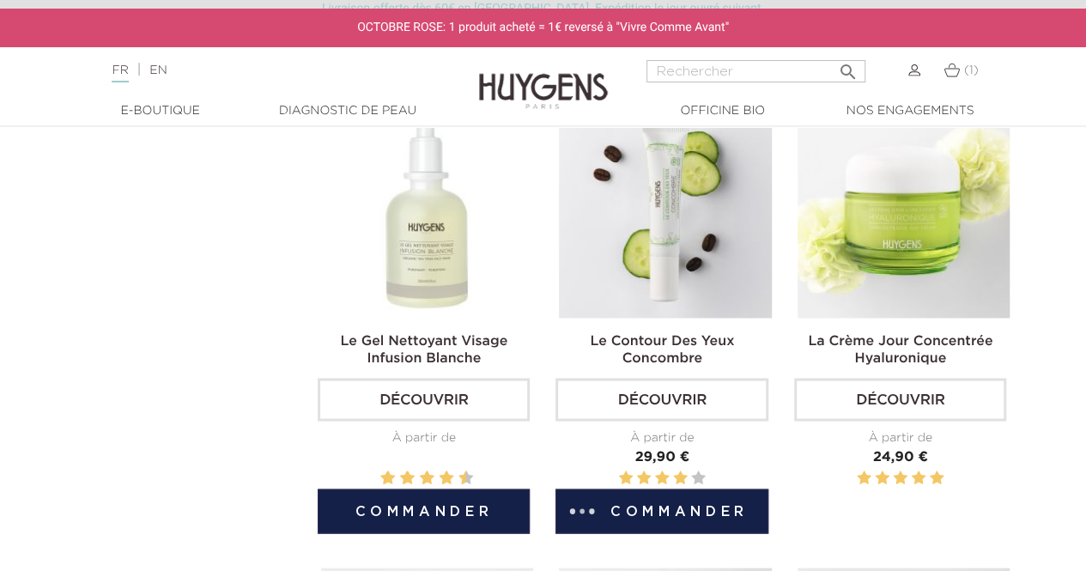
click at [432, 505] on button "Commander" at bounding box center [424, 510] width 212 height 45
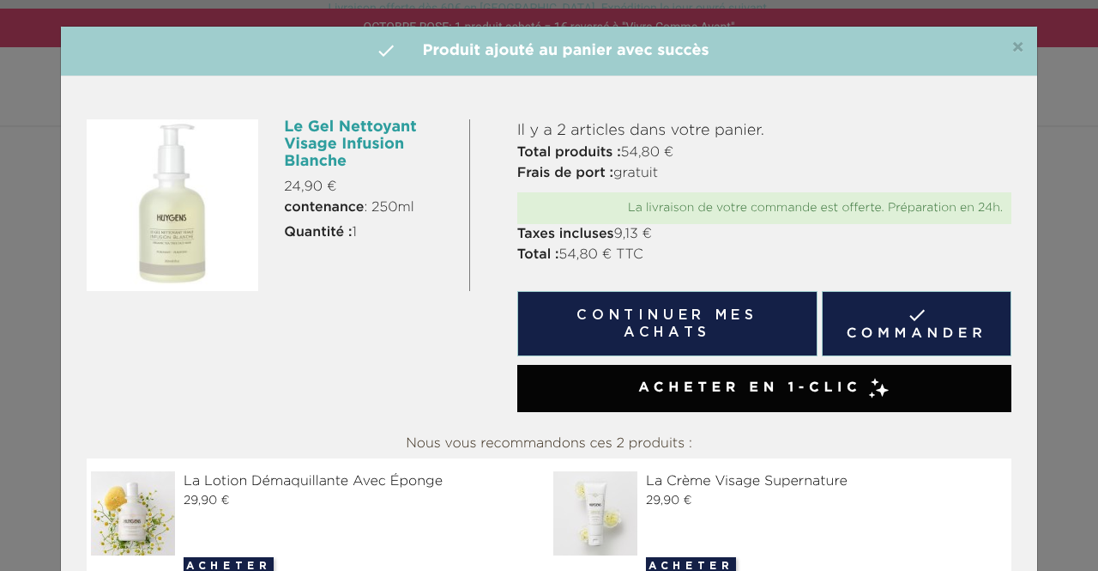
click at [1012, 43] on span "×" at bounding box center [1018, 48] width 13 height 21
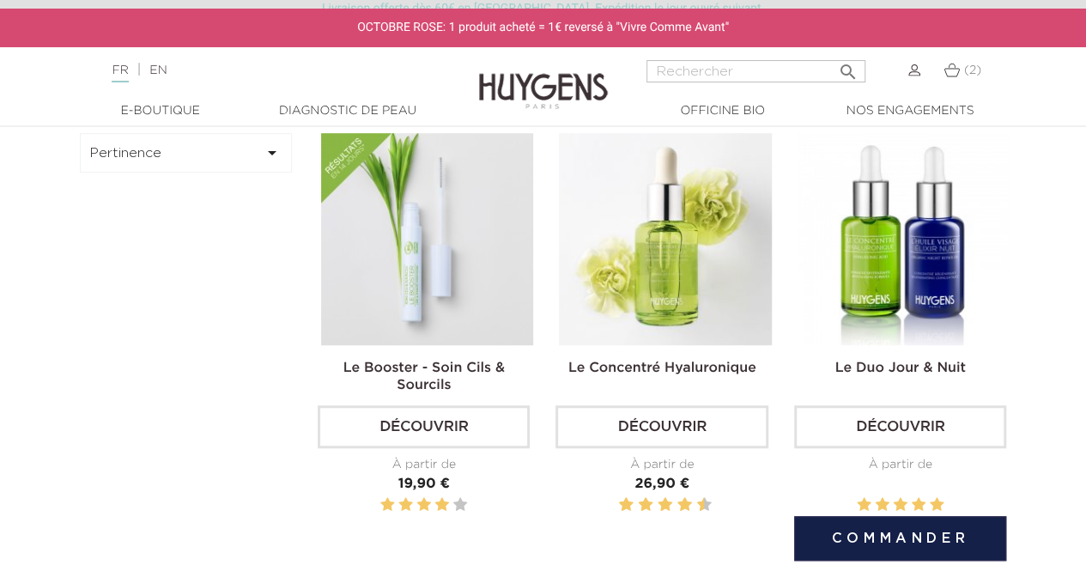
scroll to position [464, 0]
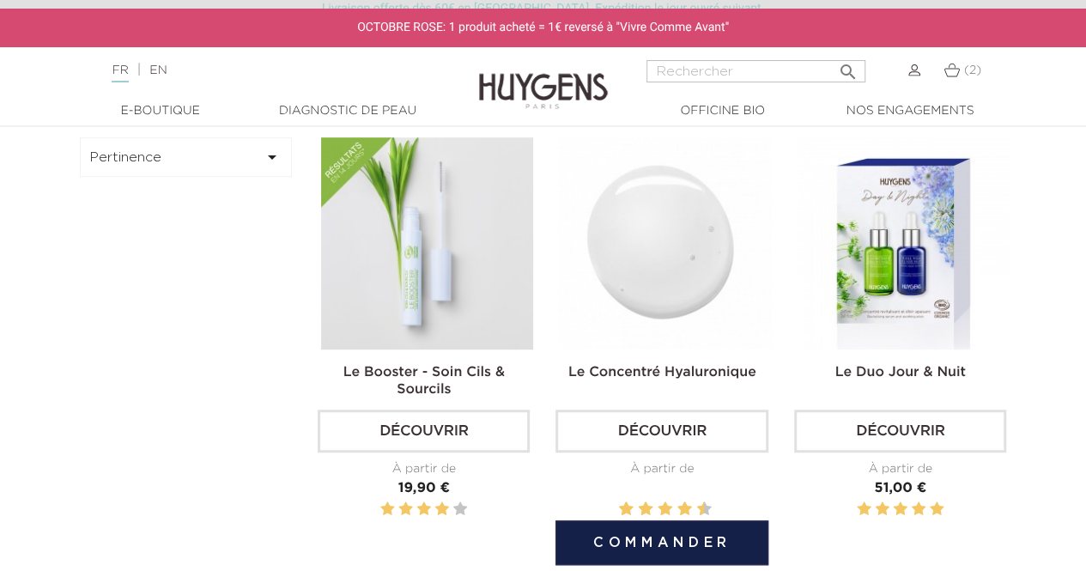
click at [659, 231] on img at bounding box center [665, 243] width 212 height 212
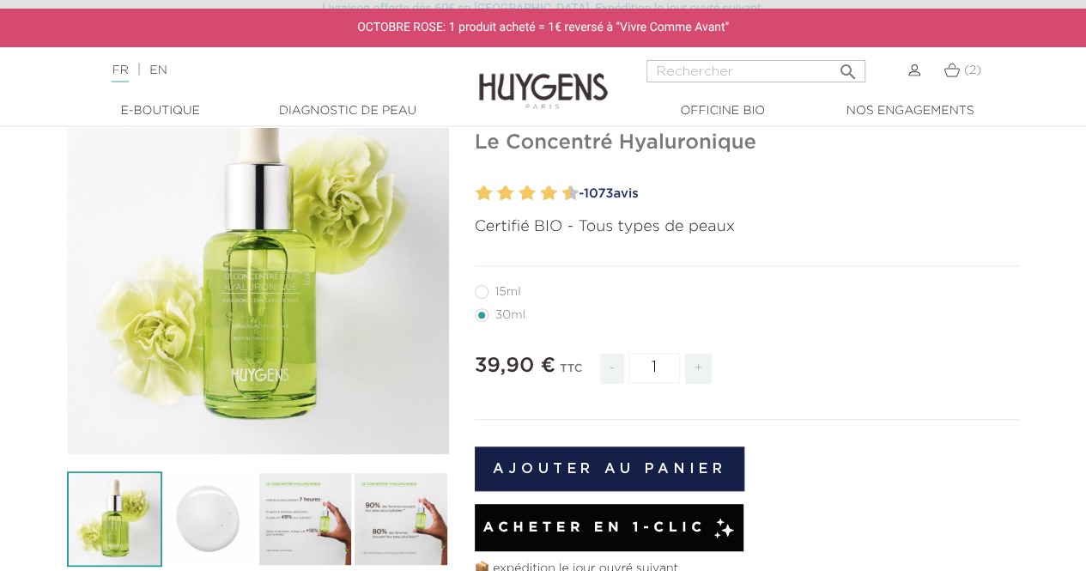
scroll to position [151, 0]
click at [485, 286] on label12"] "15ml" at bounding box center [508, 291] width 67 height 14
radio input "true"
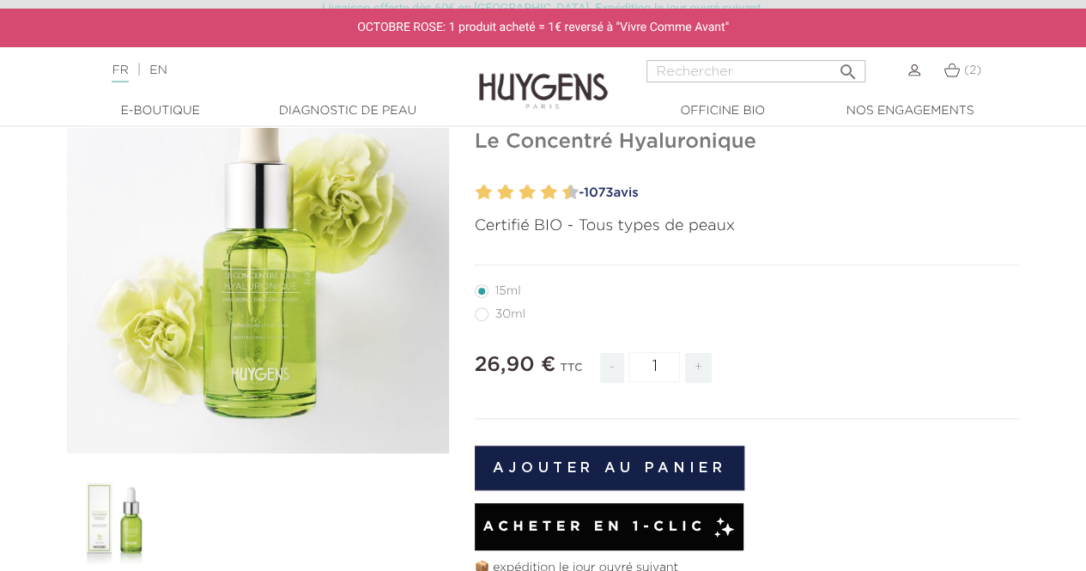
click at [480, 315] on label22"] "30ml" at bounding box center [510, 314] width 71 height 14
radio input "true"
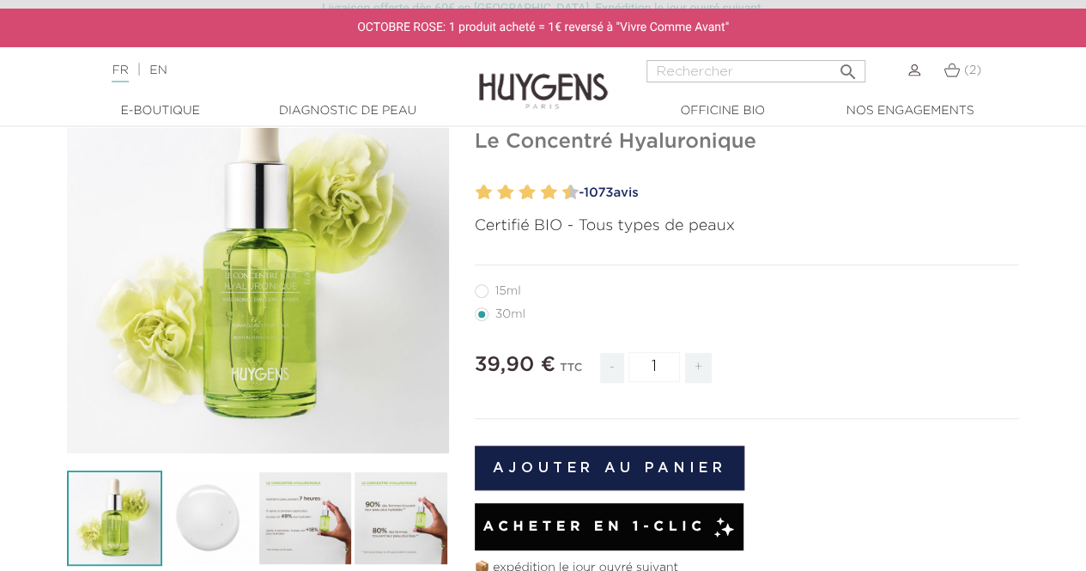
click at [483, 293] on label12"] "15ml" at bounding box center [508, 291] width 67 height 14
radio input "true"
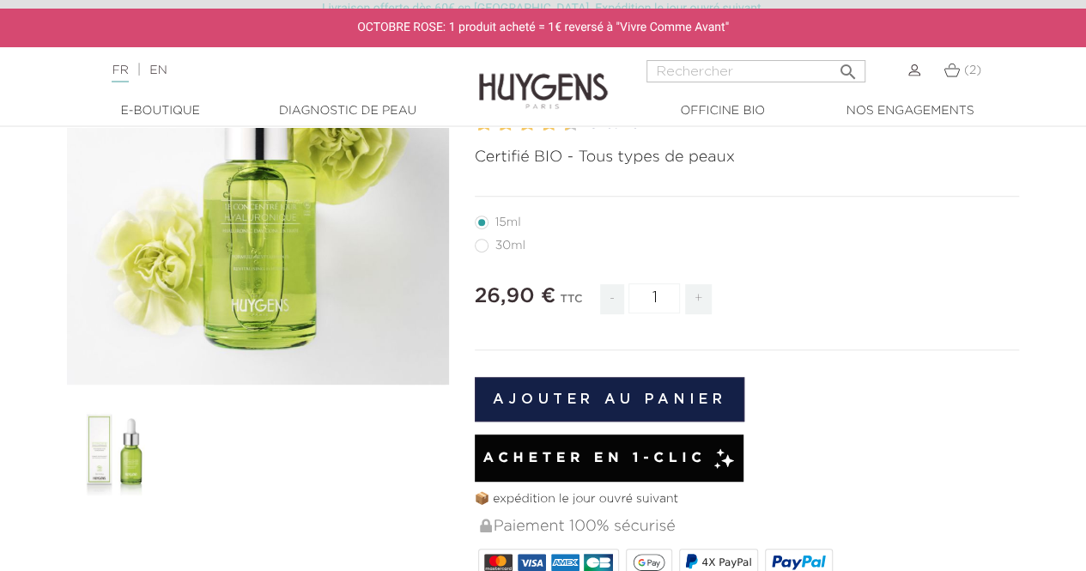
scroll to position [221, 0]
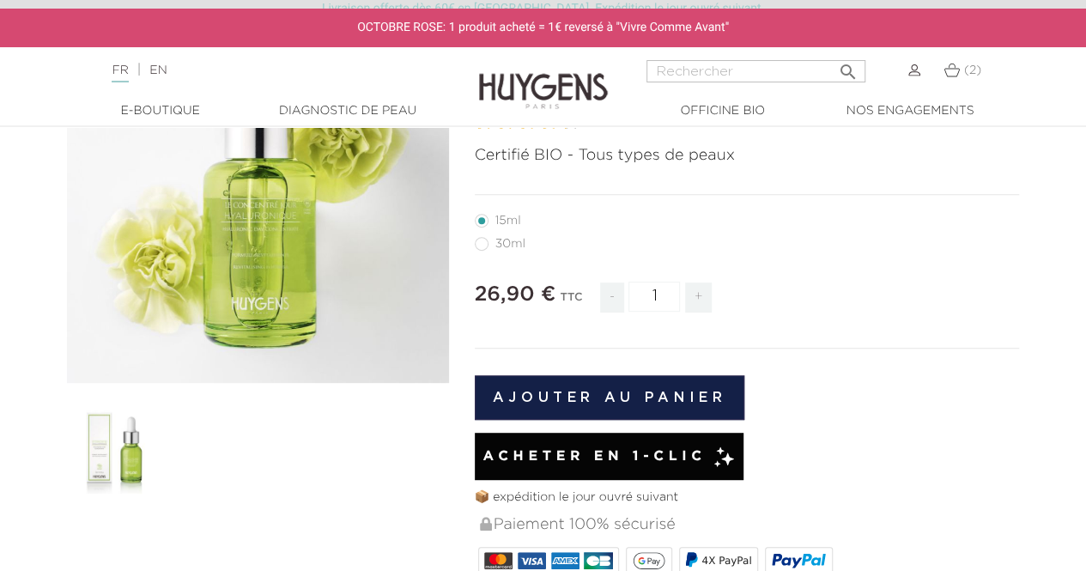
click at [563, 402] on button "Ajouter au panier" at bounding box center [610, 397] width 270 height 45
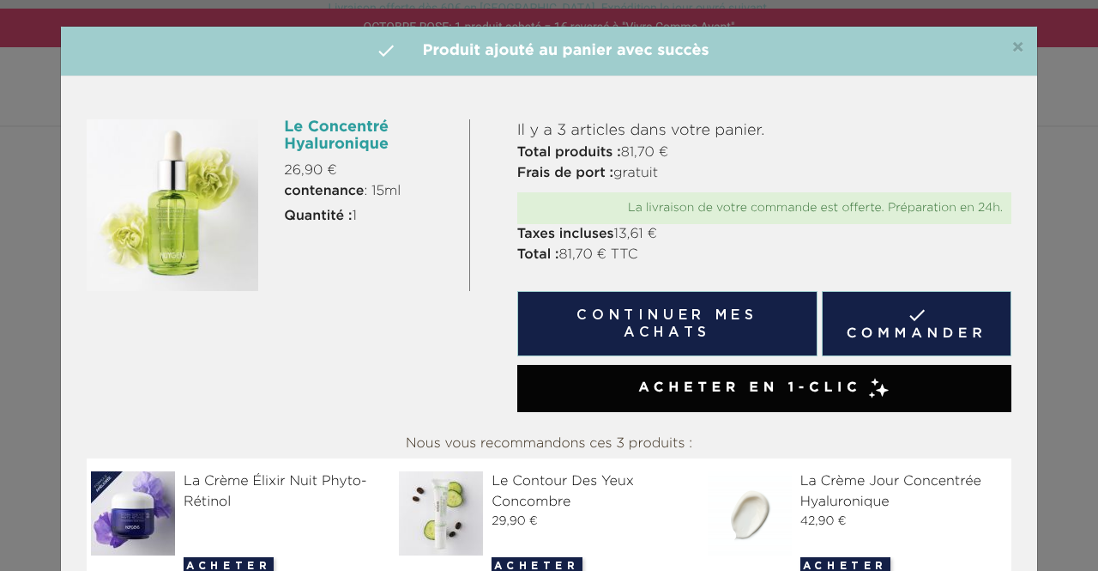
click at [1012, 55] on span "×" at bounding box center [1018, 48] width 13 height 21
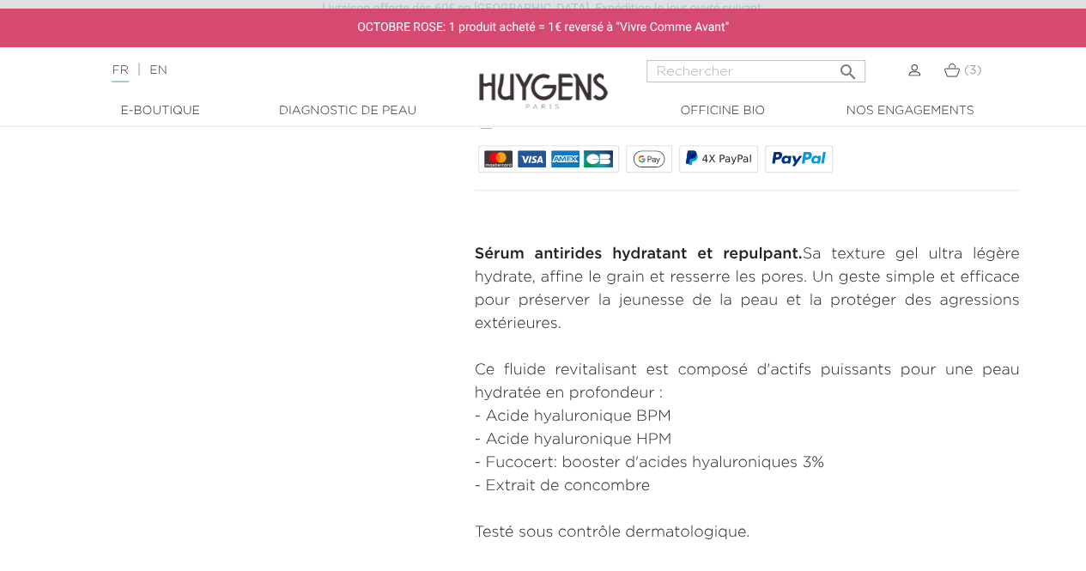
scroll to position [665, 0]
